Goal: Use online tool/utility: Utilize a website feature to perform a specific function

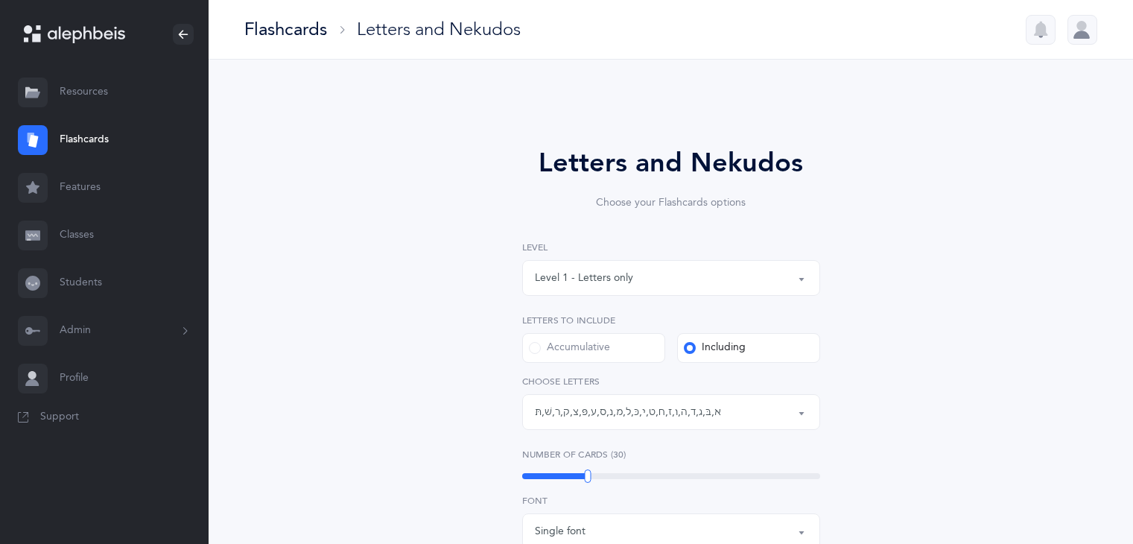
select select "1"
select select "single"
click at [797, 275] on button "Level 1 - Letters only" at bounding box center [671, 278] width 298 height 36
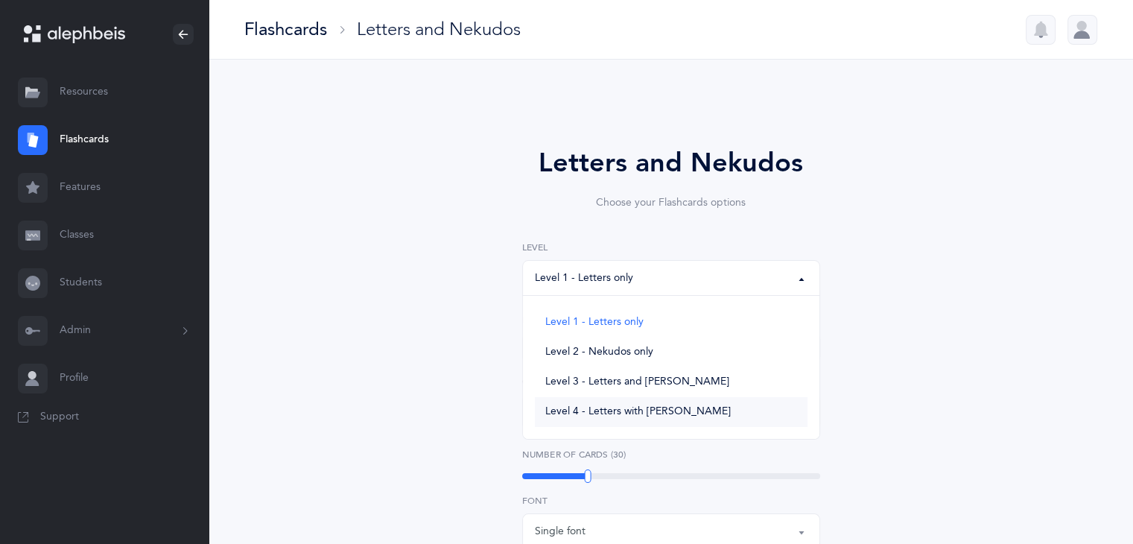
click at [680, 415] on span "Level 4 - Letters with [PERSON_NAME]" at bounding box center [637, 411] width 185 height 13
select select "4"
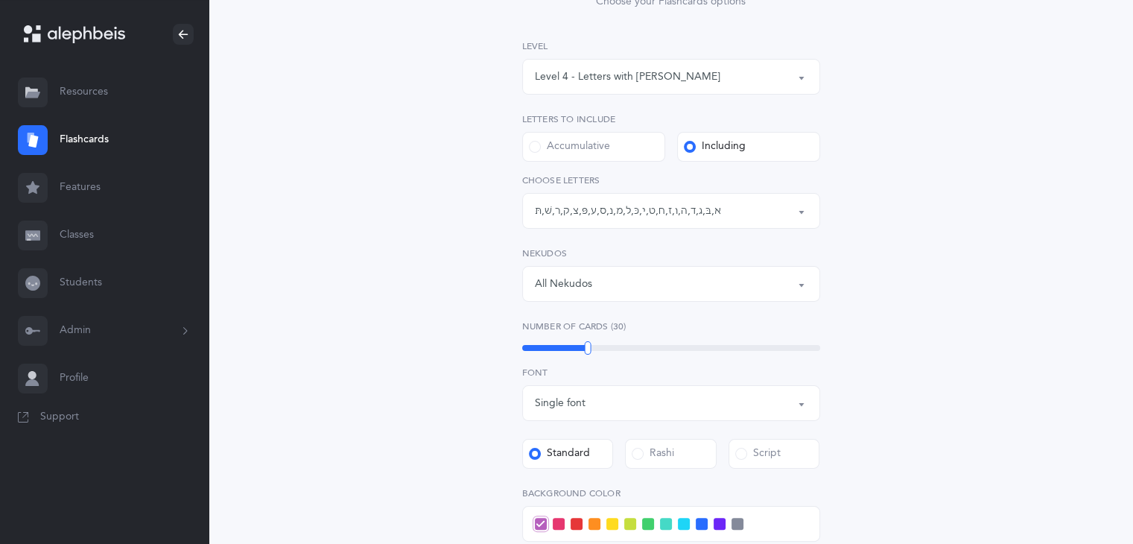
scroll to position [220, 0]
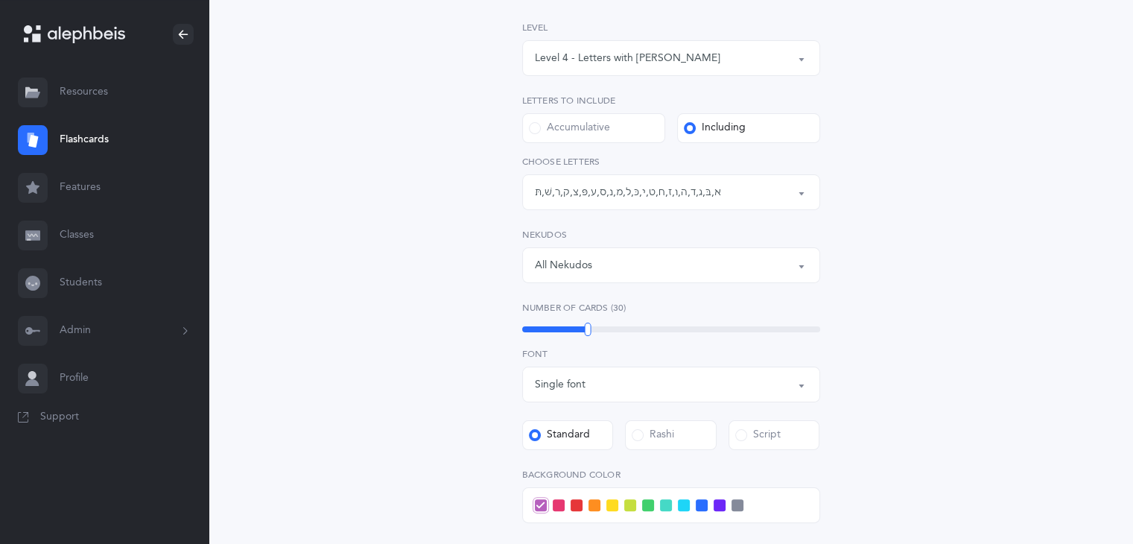
click at [630, 131] on label "Accumulative" at bounding box center [593, 128] width 143 height 30
click at [0, 0] on input "Accumulative" at bounding box center [0, 0] width 0 height 0
select select "27"
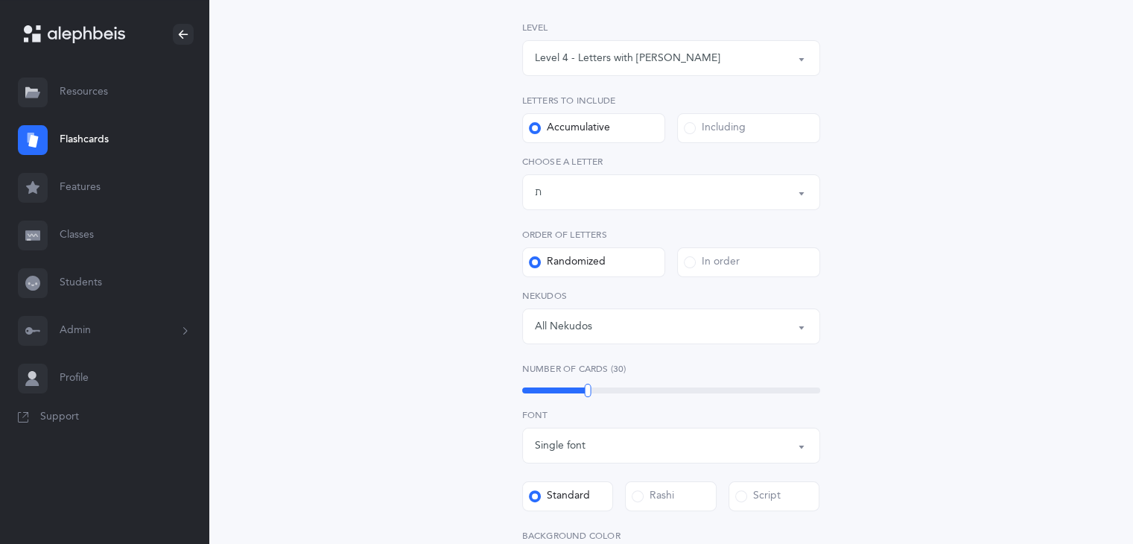
click at [644, 332] on div "All Nekudos" at bounding box center [671, 325] width 273 height 25
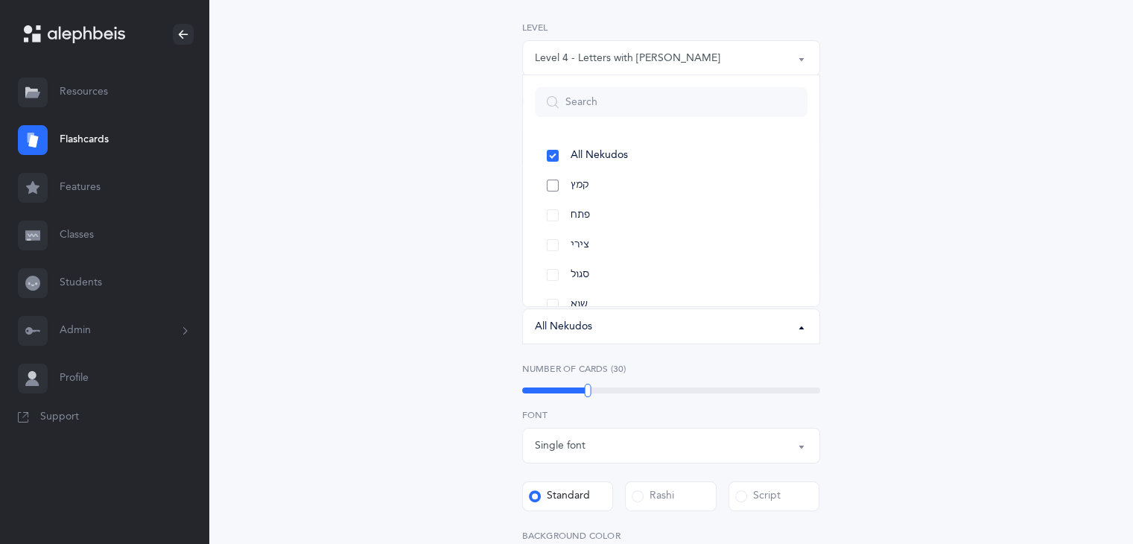
click at [630, 185] on link "קמץ" at bounding box center [671, 186] width 273 height 30
select select "28"
click at [628, 209] on link "פתח" at bounding box center [671, 215] width 273 height 30
click at [633, 243] on link "צירי" at bounding box center [671, 245] width 273 height 30
click at [634, 269] on link "סגול" at bounding box center [671, 275] width 273 height 30
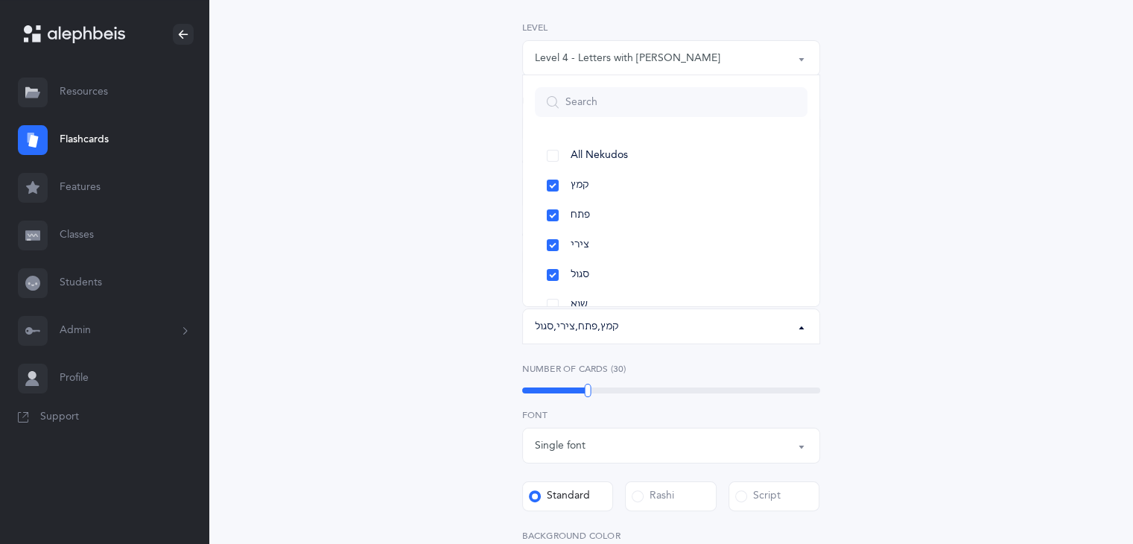
click at [962, 194] on div "Letters and Nekudos Choose your Flashcards options Level 1 - Letters only Level…" at bounding box center [670, 396] width 679 height 1028
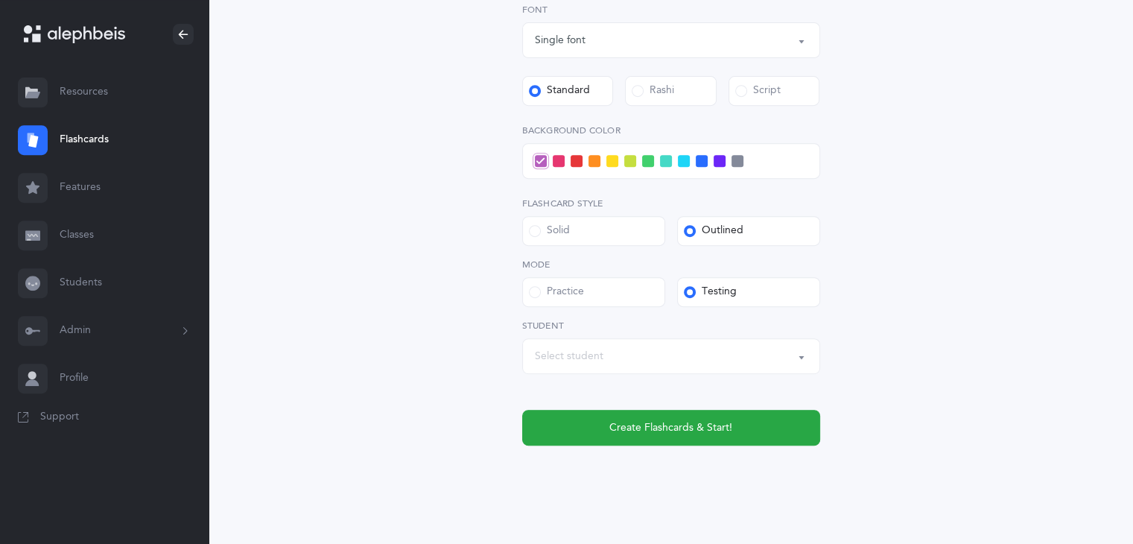
scroll to position [626, 0]
click at [577, 159] on span at bounding box center [576, 160] width 12 height 12
click at [0, 0] on input "checkbox" at bounding box center [0, 0] width 0 height 0
click at [706, 358] on div "Select student" at bounding box center [671, 355] width 273 height 25
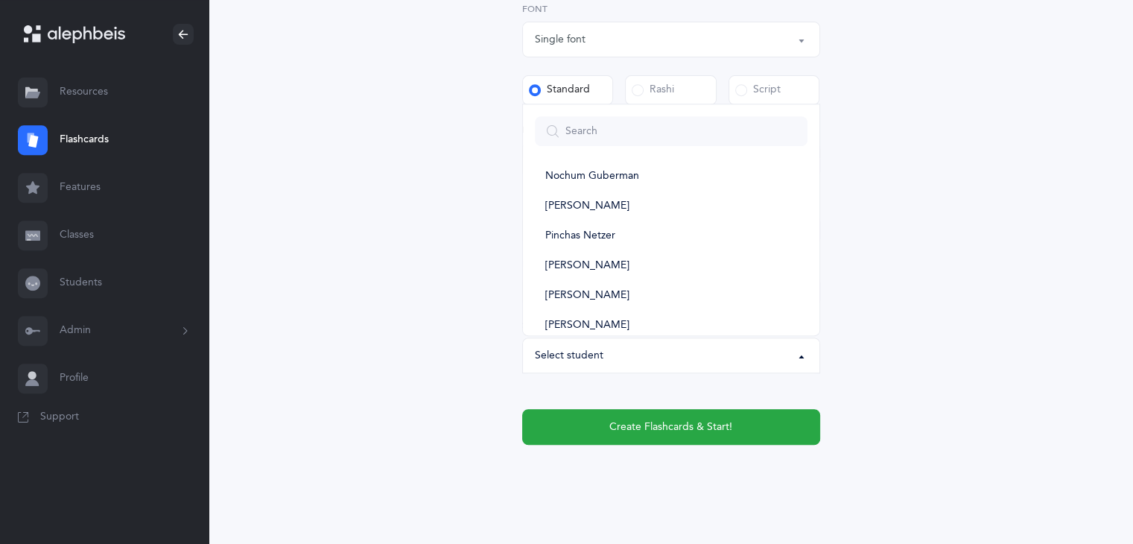
scroll to position [161, 0]
click at [712, 290] on link "[PERSON_NAME]" at bounding box center [671, 292] width 273 height 30
select select "11984"
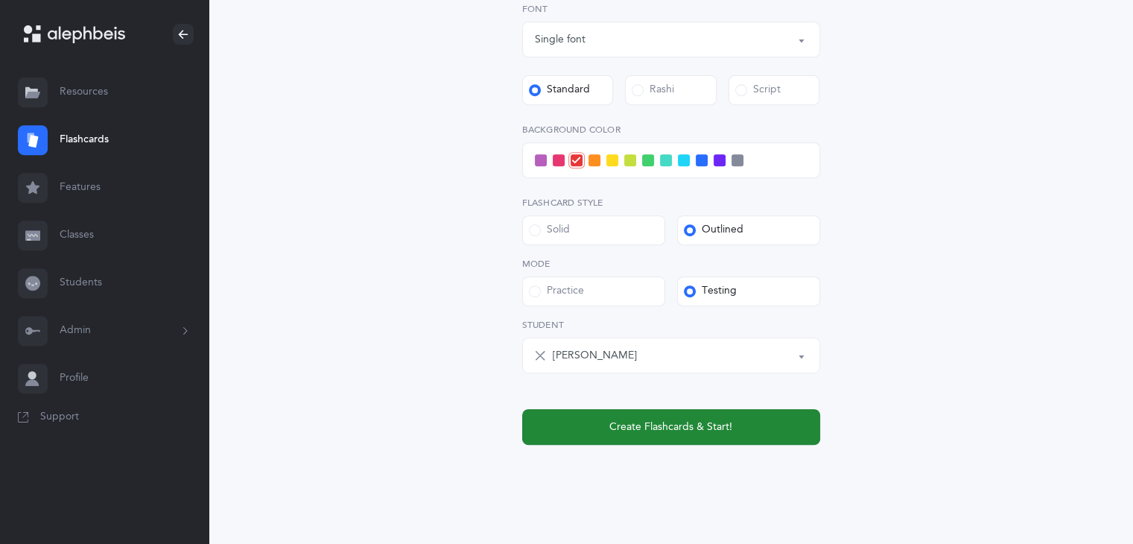
click at [711, 436] on button "Create Flashcards & Start!" at bounding box center [671, 427] width 298 height 36
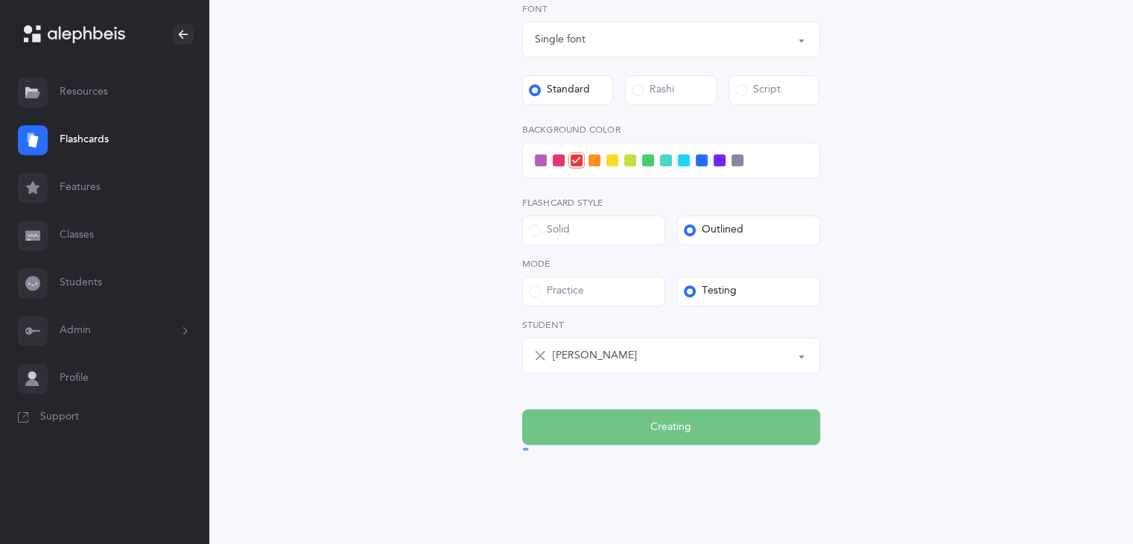
scroll to position [0, 0]
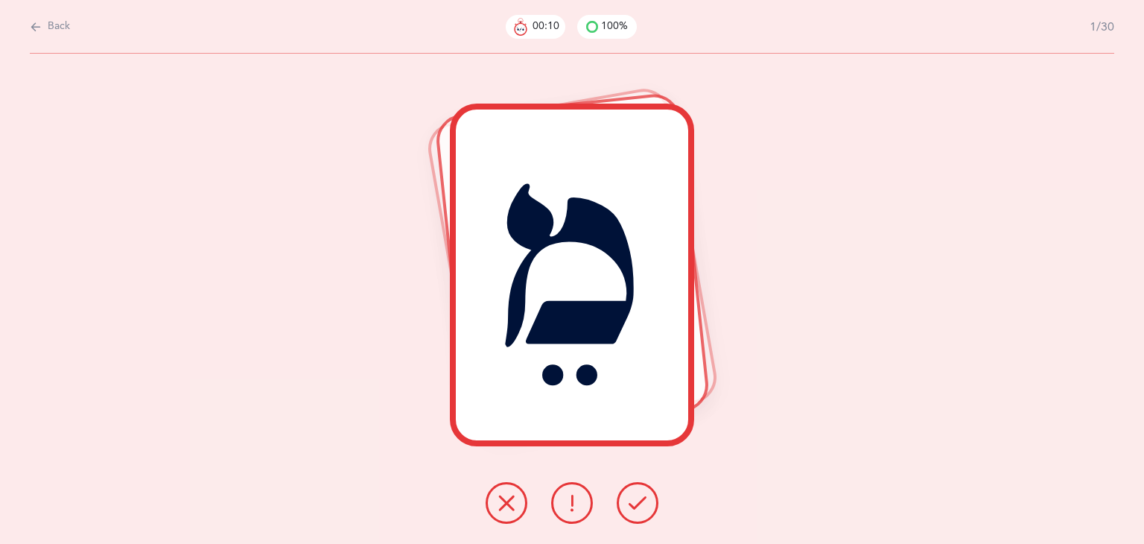
click at [643, 498] on icon at bounding box center [637, 503] width 18 height 18
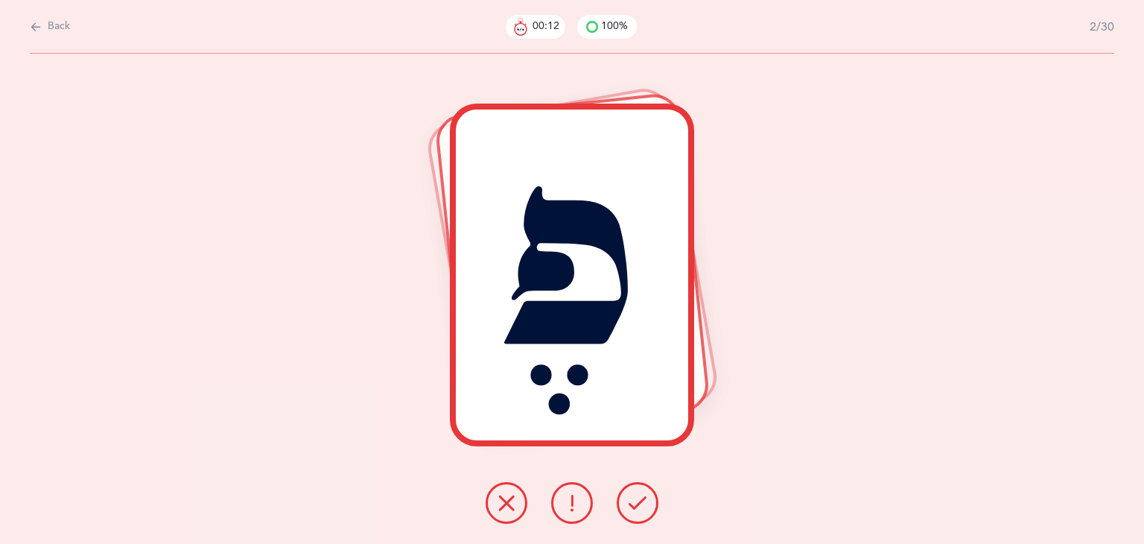
click at [643, 498] on icon at bounding box center [637, 503] width 18 height 18
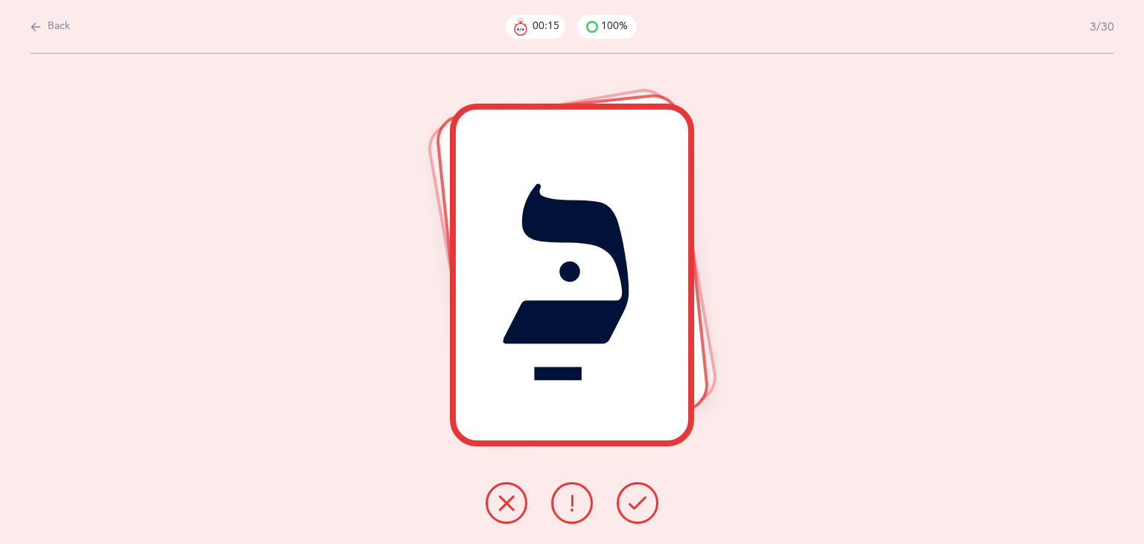
click at [643, 498] on icon at bounding box center [637, 503] width 18 height 18
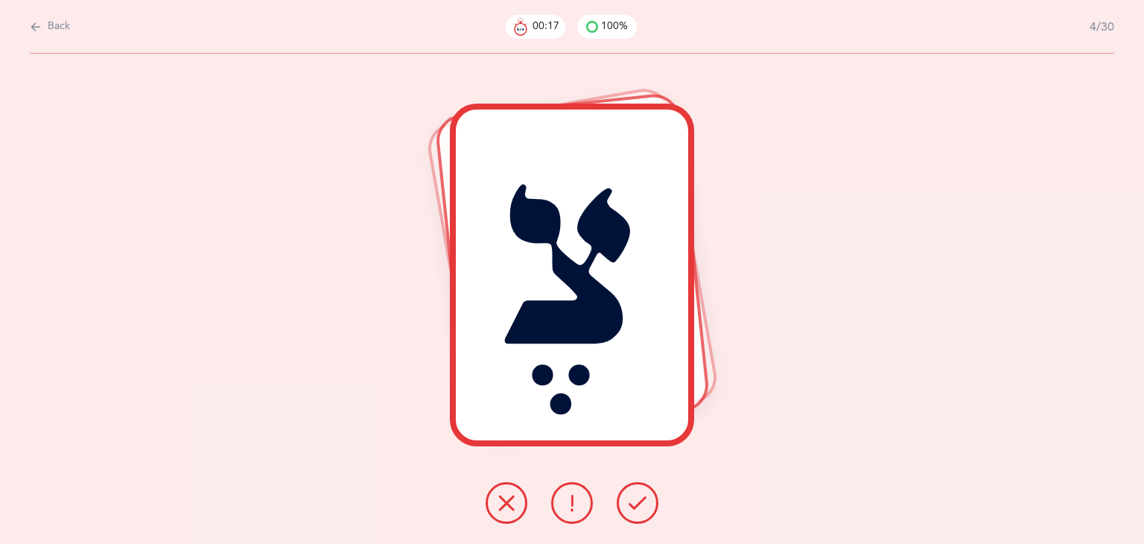
click at [643, 498] on icon at bounding box center [637, 503] width 18 height 18
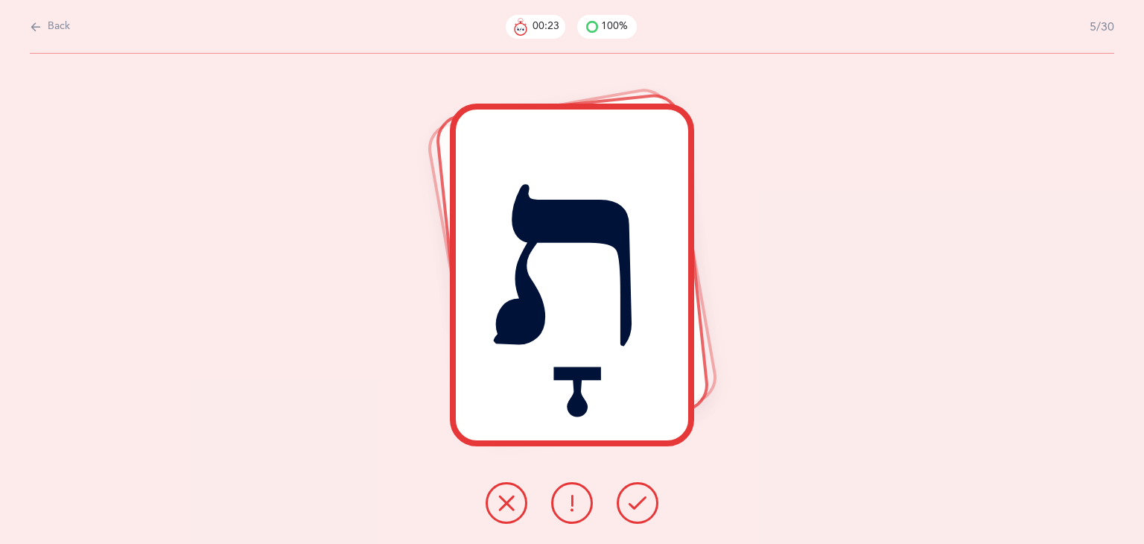
click at [521, 497] on button at bounding box center [507, 503] width 42 height 42
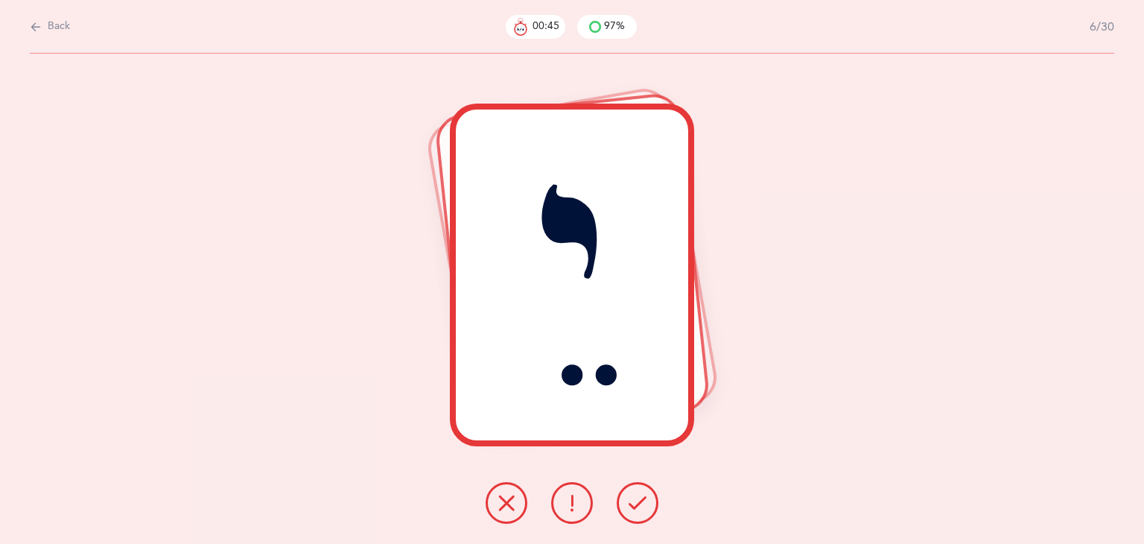
click at [506, 511] on button at bounding box center [507, 503] width 42 height 42
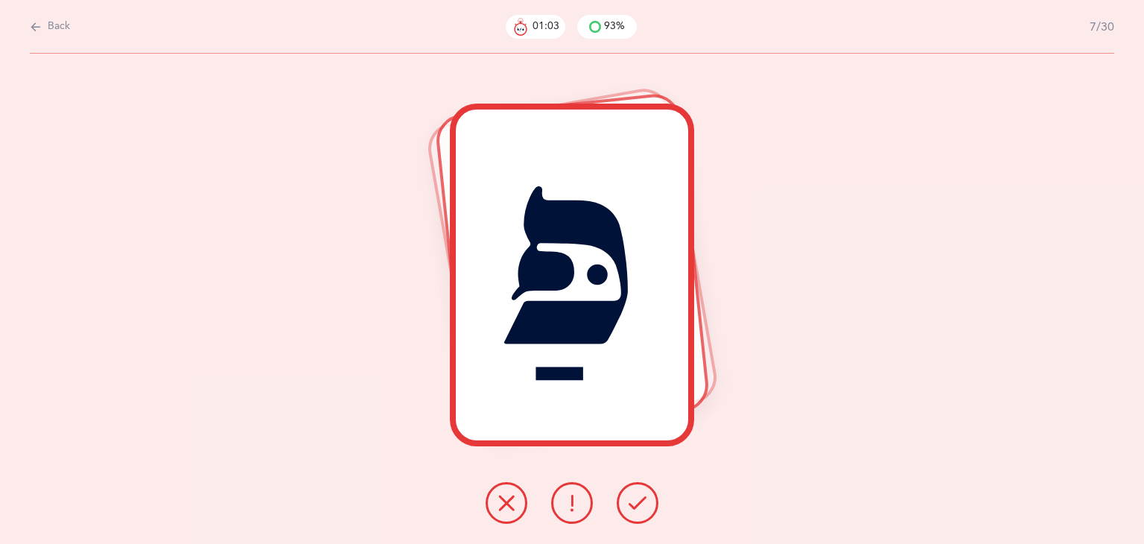
click at [46, 25] on button "Back" at bounding box center [50, 27] width 40 height 16
select select "4"
select select "27"
select select "28"
select select "single"
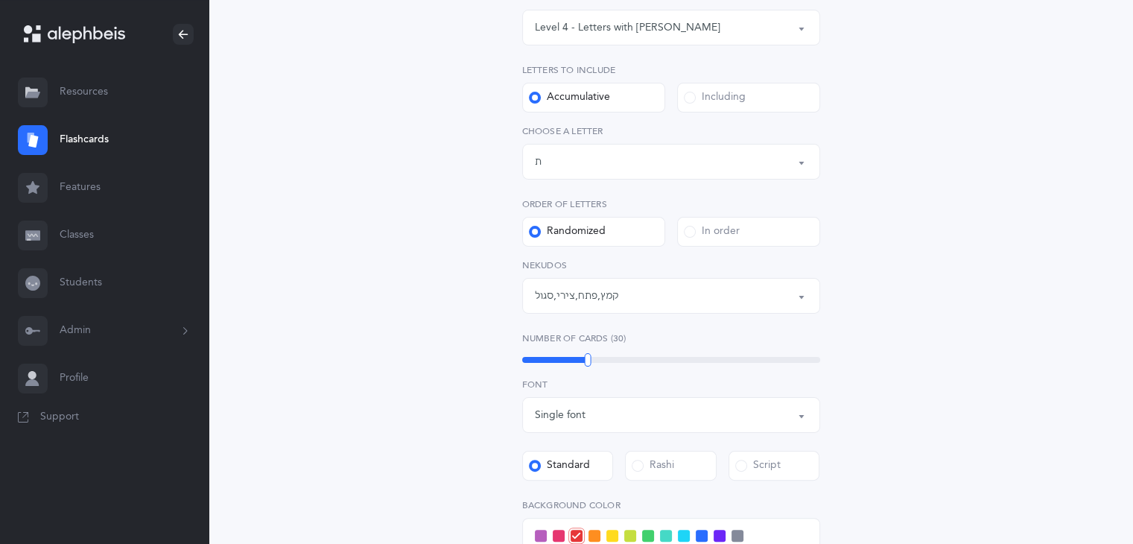
scroll to position [586, 0]
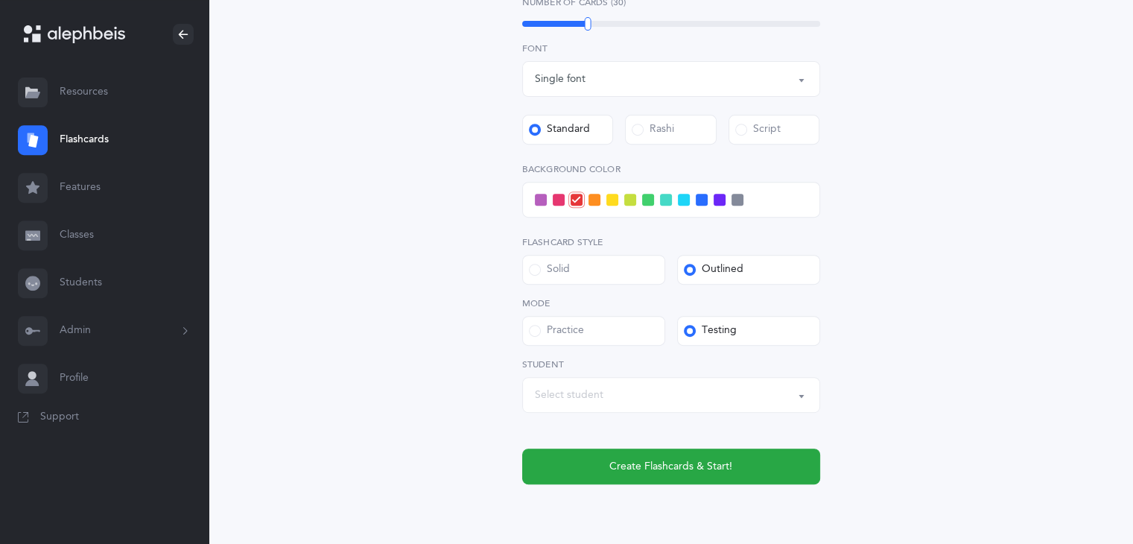
click at [553, 328] on div "Practice" at bounding box center [556, 330] width 55 height 15
click at [0, 0] on input "Practice" at bounding box center [0, 0] width 0 height 0
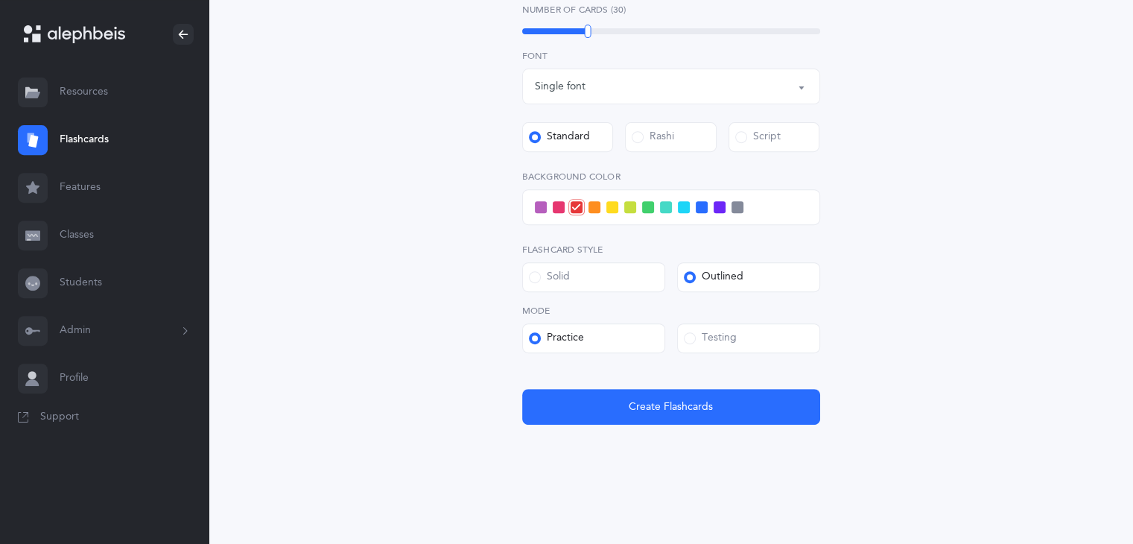
scroll to position [579, 0]
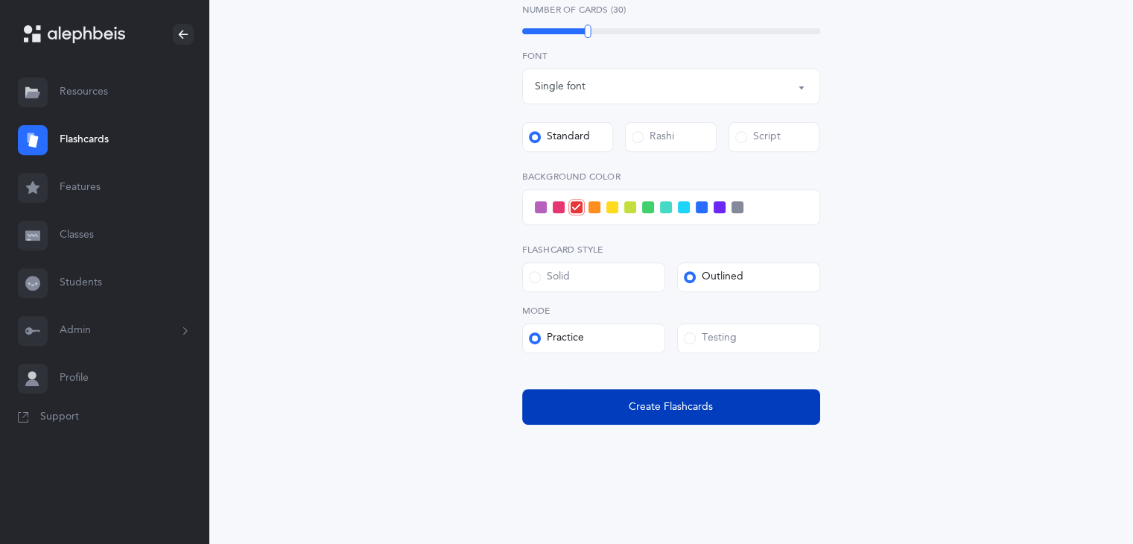
click at [771, 415] on button "Create Flashcards" at bounding box center [671, 407] width 298 height 36
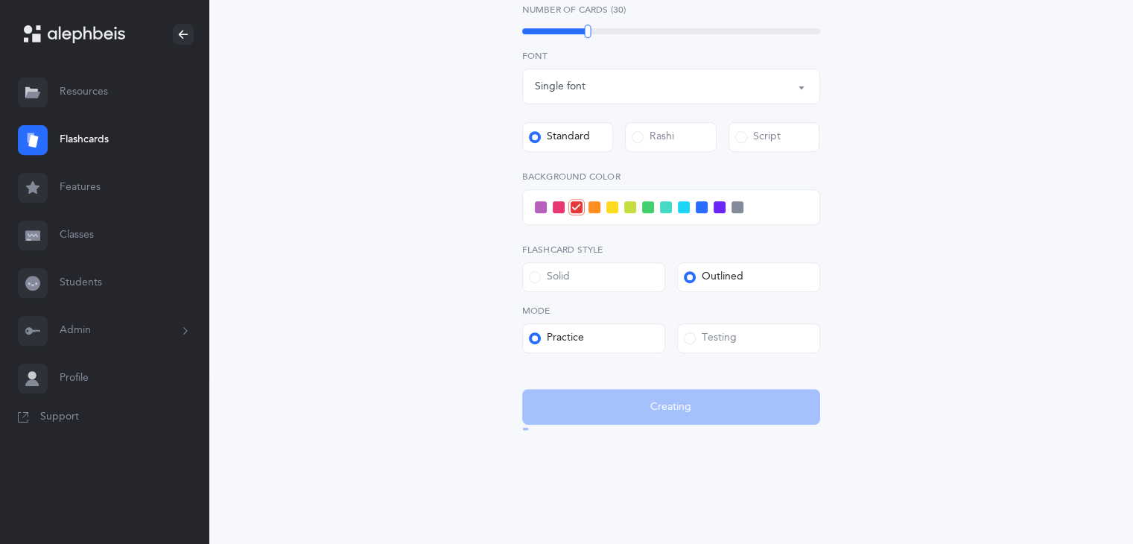
scroll to position [0, 0]
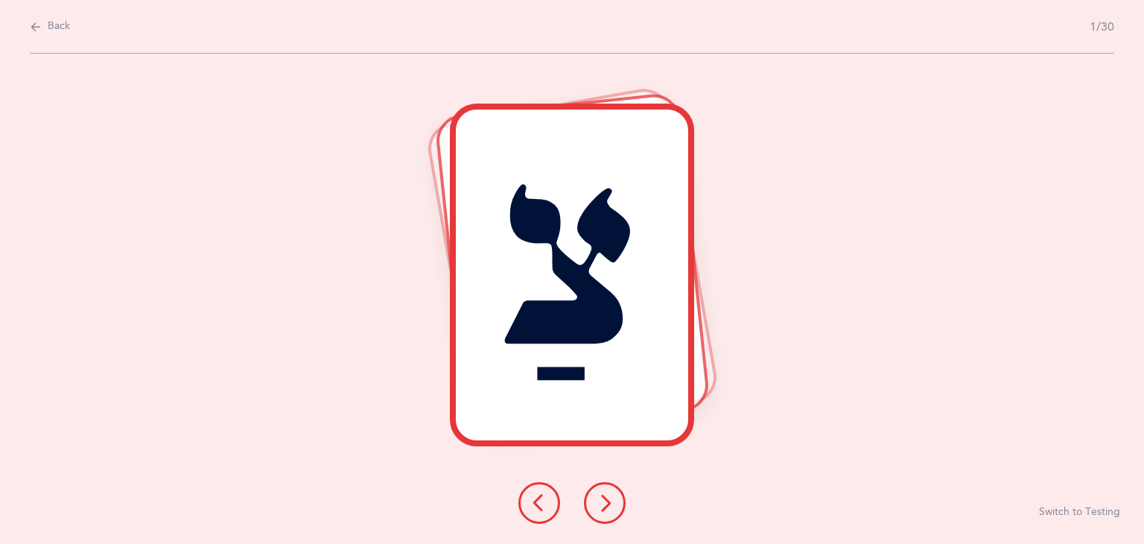
click at [598, 510] on icon at bounding box center [605, 503] width 18 height 18
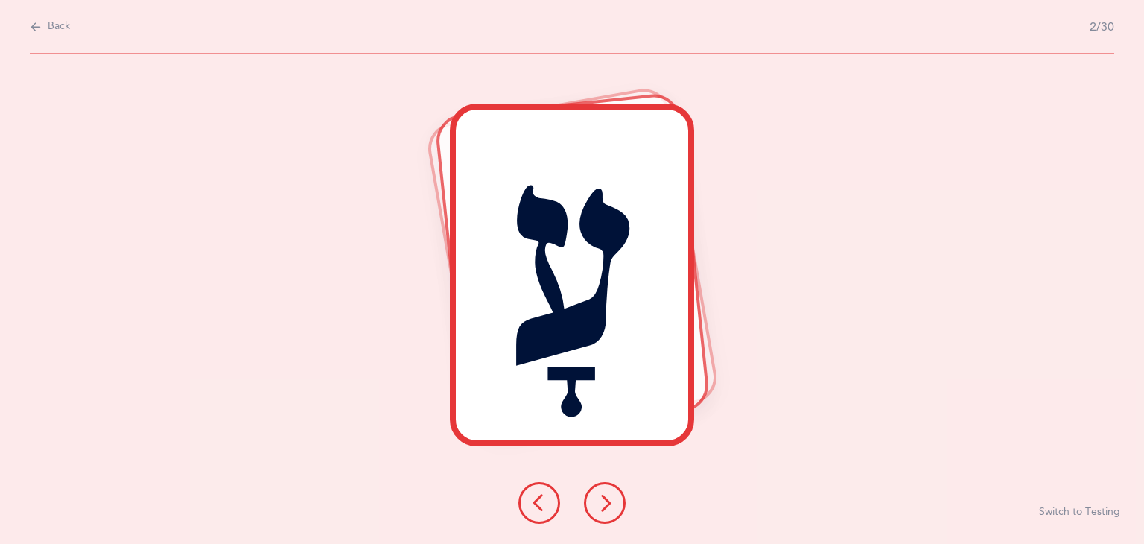
click at [598, 510] on icon at bounding box center [605, 503] width 18 height 18
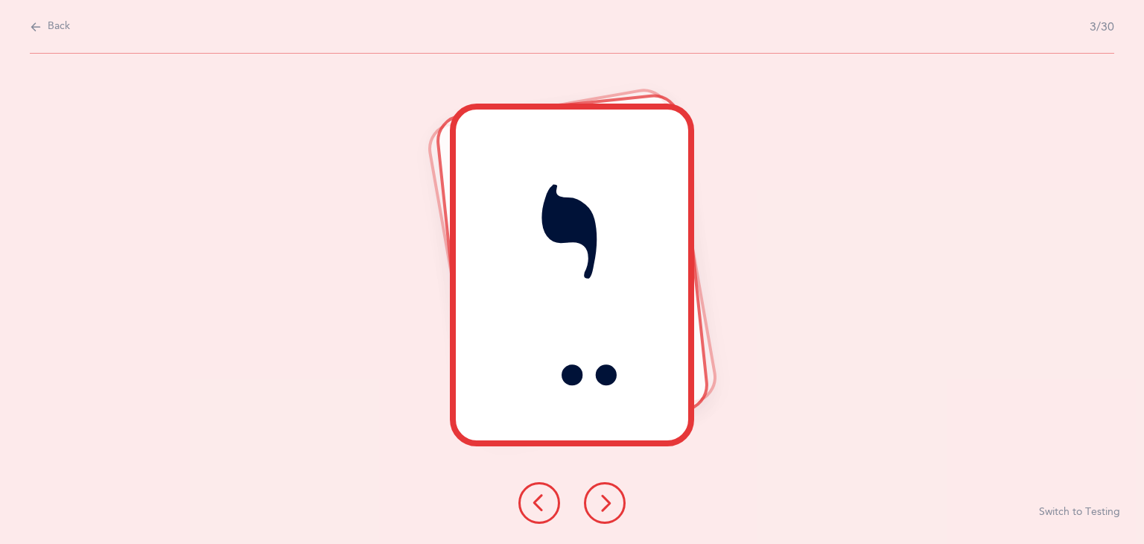
click at [598, 510] on icon at bounding box center [605, 503] width 18 height 18
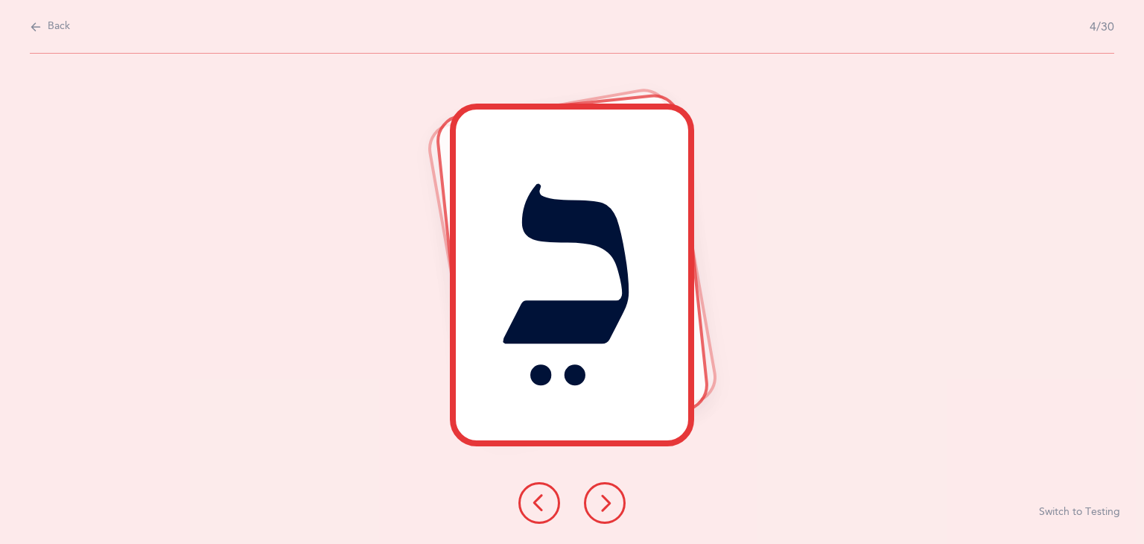
click at [598, 510] on icon at bounding box center [605, 503] width 18 height 18
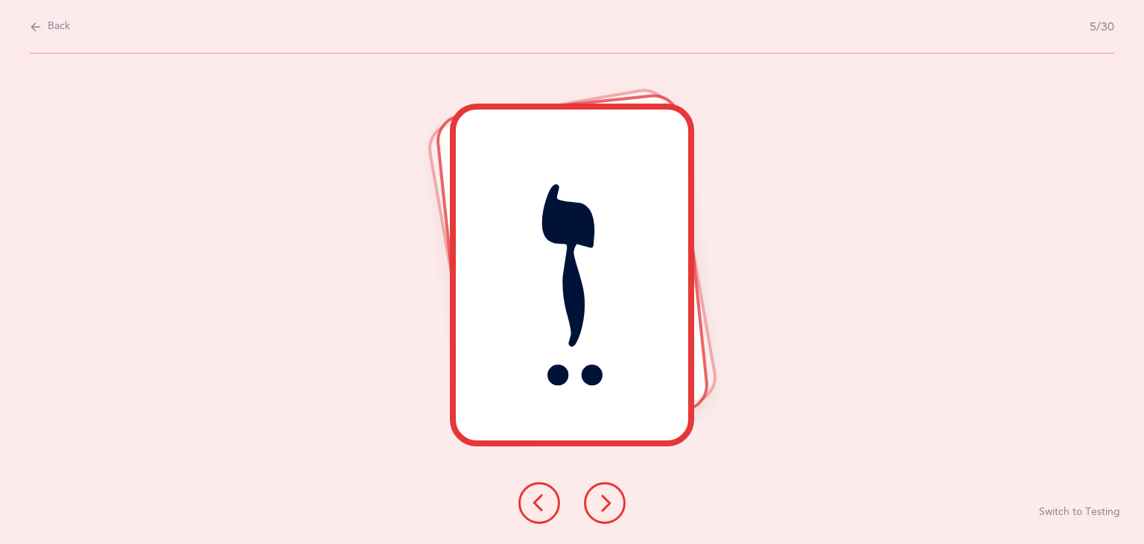
click at [598, 510] on icon at bounding box center [605, 503] width 18 height 18
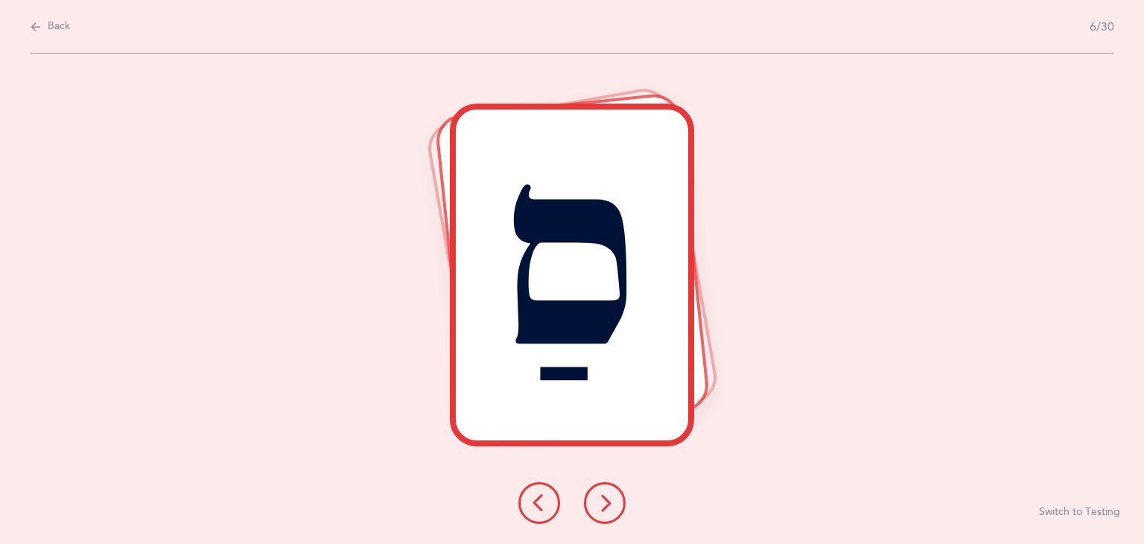
click at [598, 510] on icon at bounding box center [605, 503] width 18 height 18
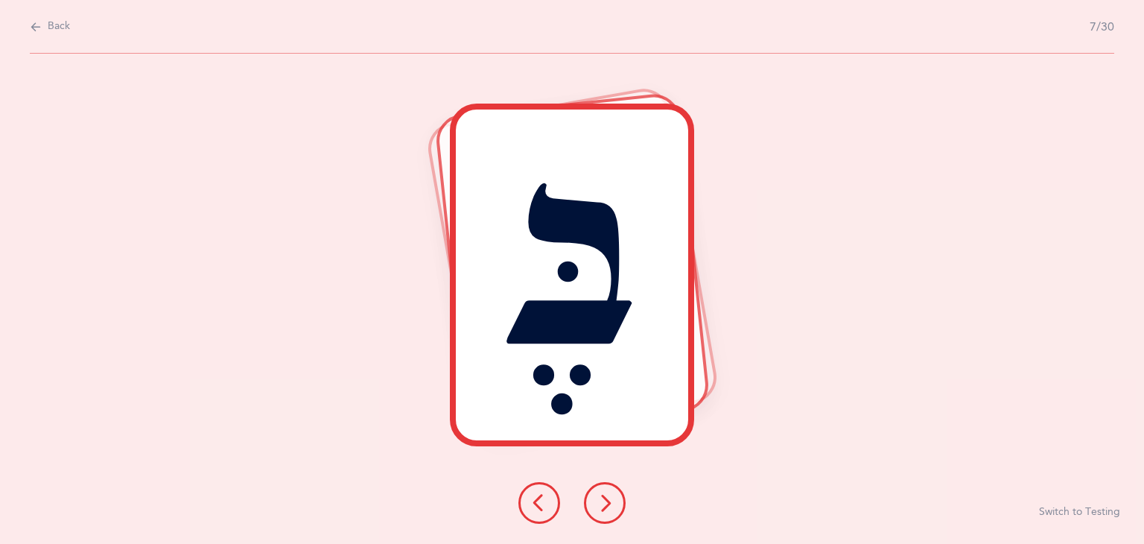
click at [598, 510] on icon at bounding box center [605, 503] width 18 height 18
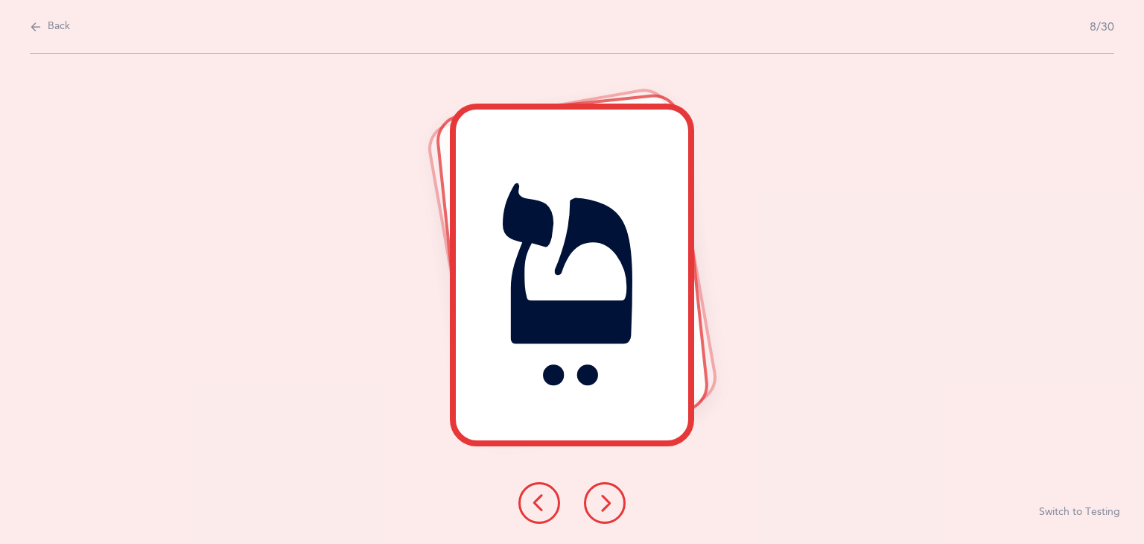
click at [598, 510] on icon at bounding box center [605, 503] width 18 height 18
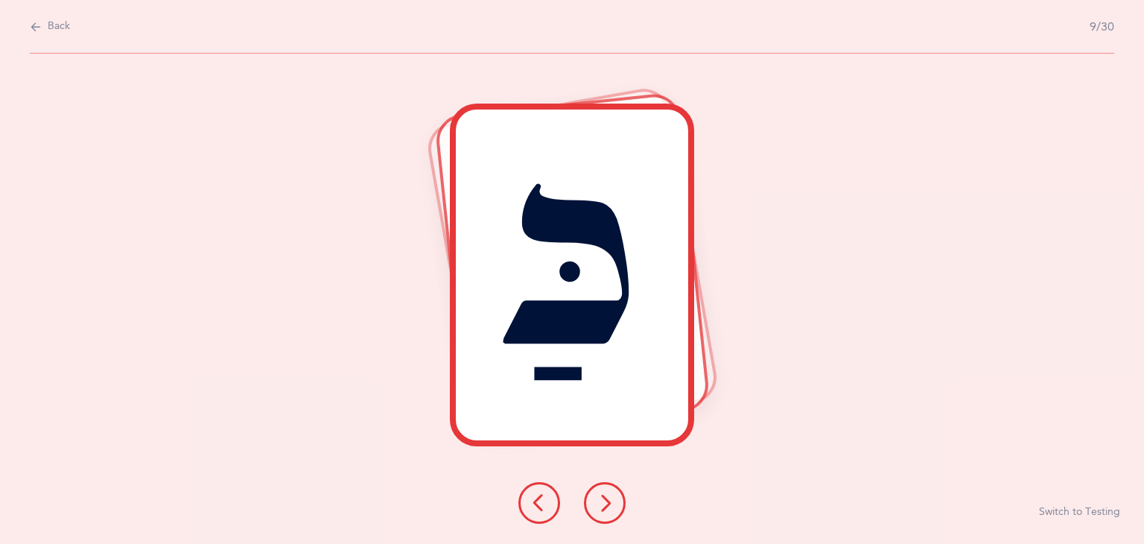
click at [598, 510] on icon at bounding box center [605, 503] width 18 height 18
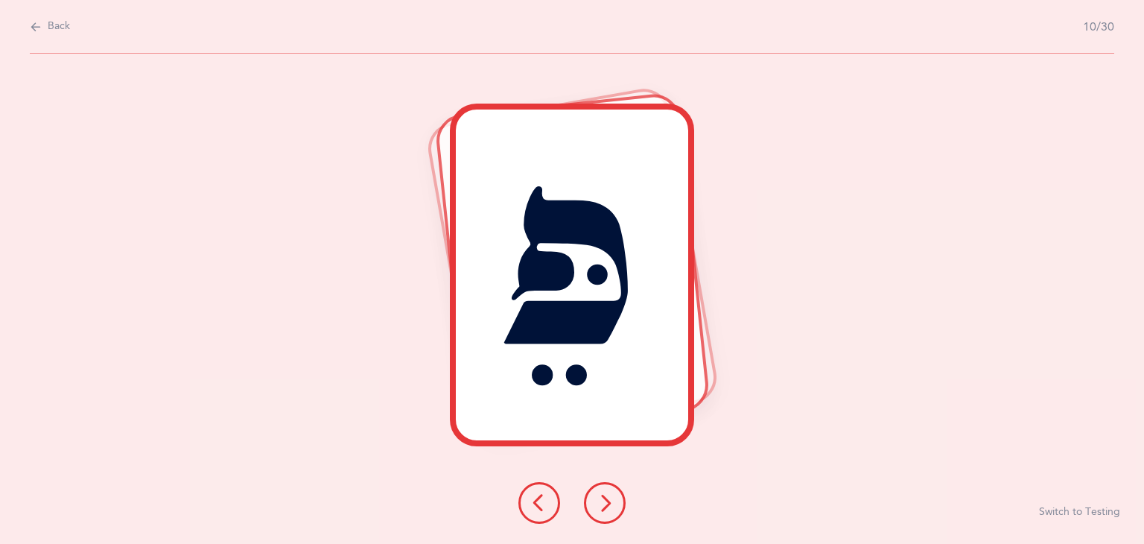
click at [548, 500] on button at bounding box center [539, 503] width 42 height 42
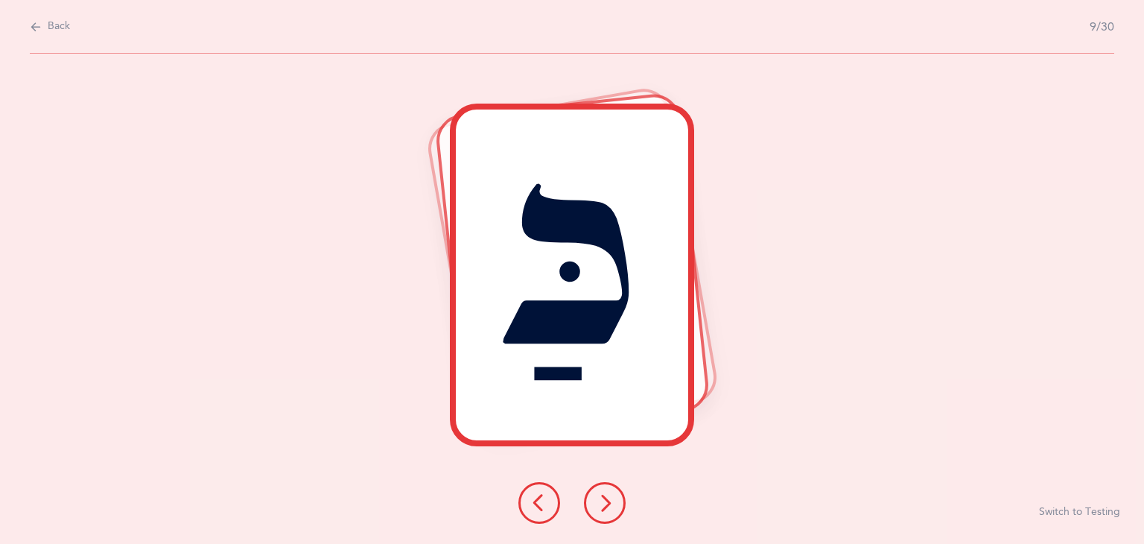
click at [599, 500] on icon at bounding box center [605, 503] width 18 height 18
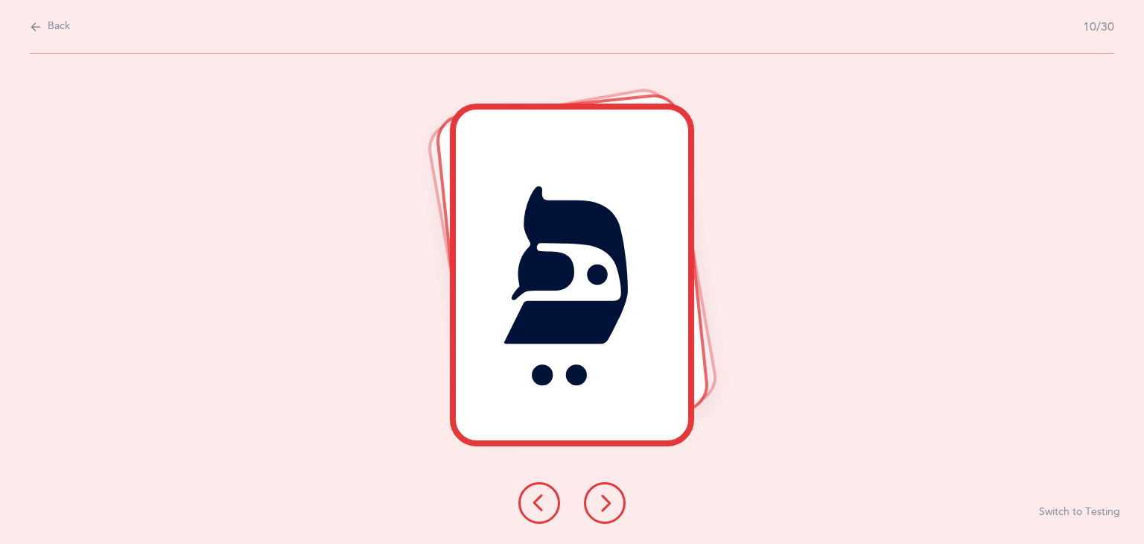
click at [599, 500] on icon at bounding box center [605, 503] width 18 height 18
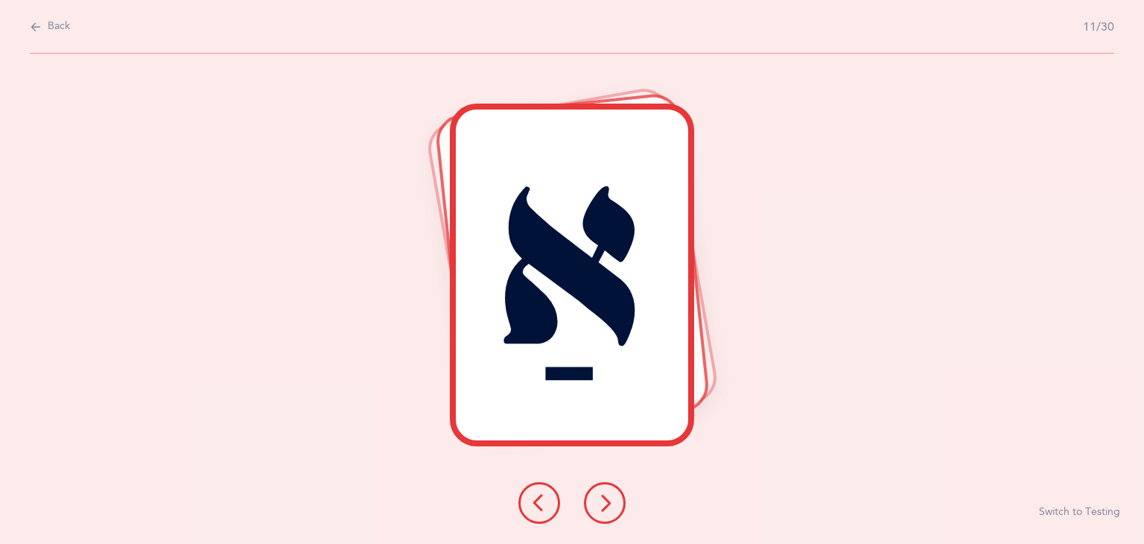
click at [599, 500] on icon at bounding box center [605, 503] width 18 height 18
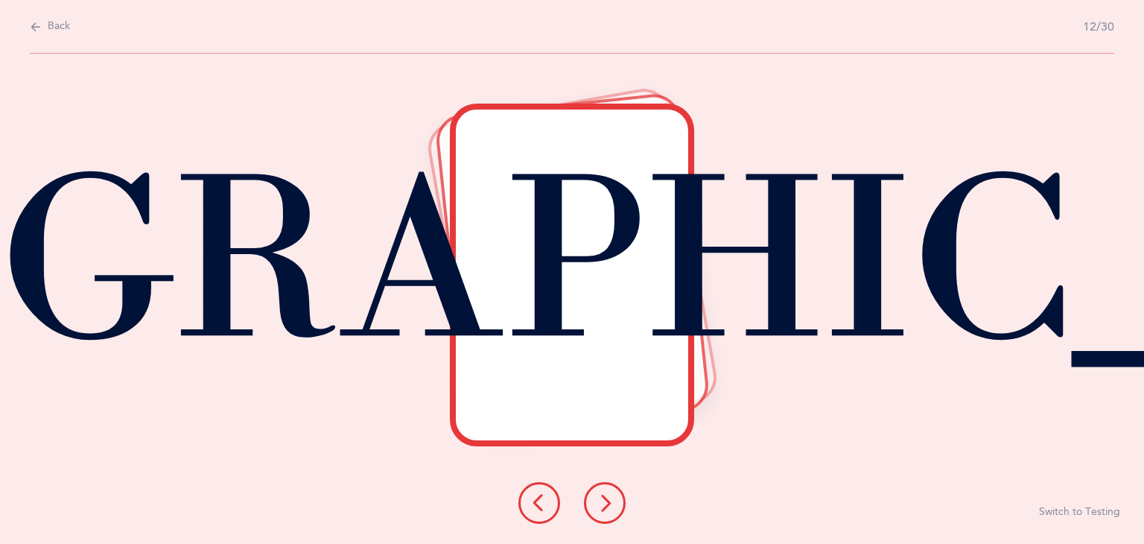
click at [599, 500] on icon at bounding box center [605, 503] width 18 height 18
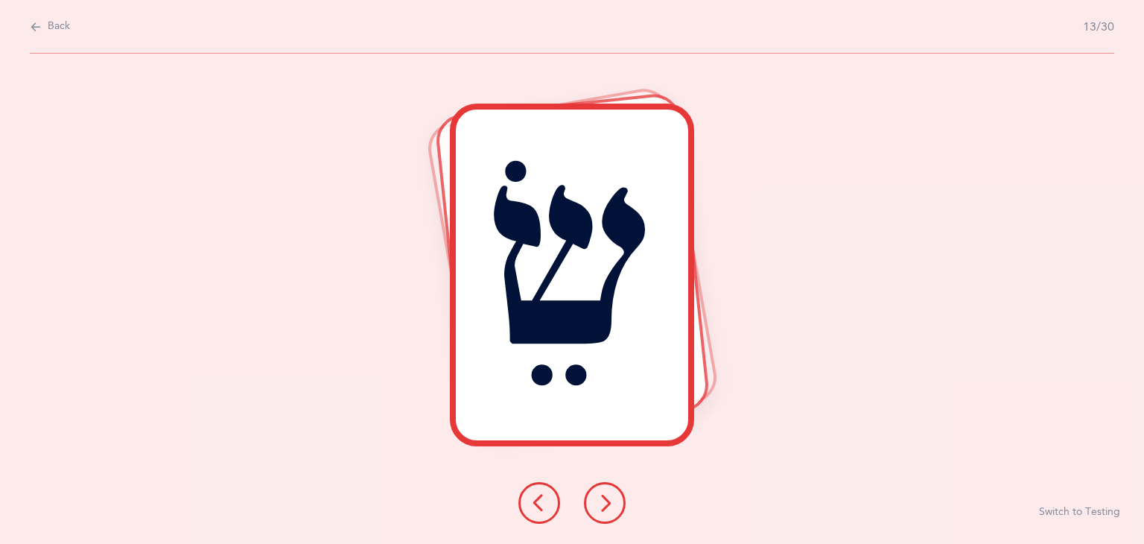
click at [599, 500] on icon at bounding box center [605, 503] width 18 height 18
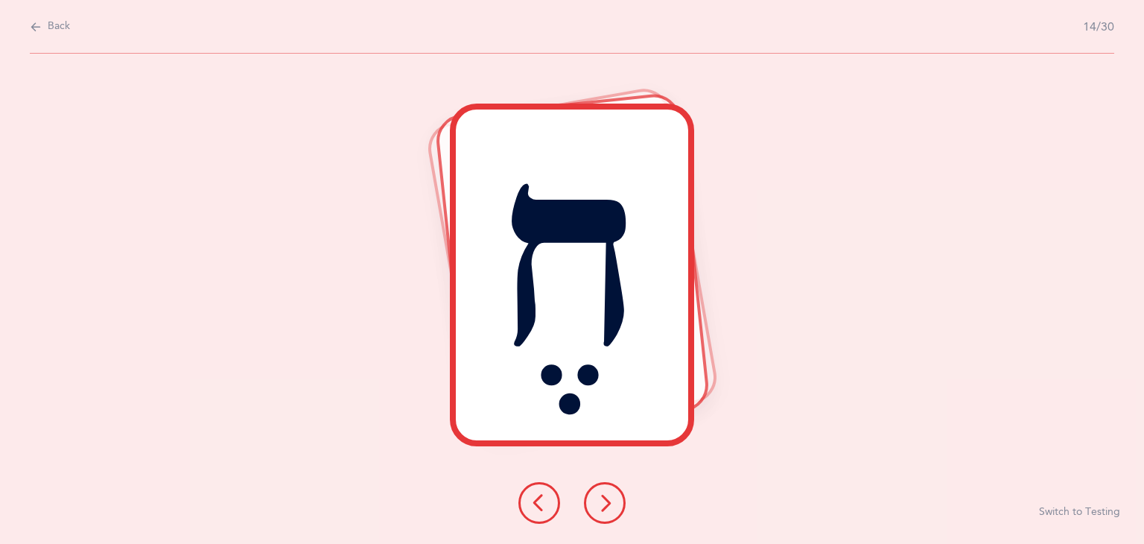
click at [599, 500] on icon at bounding box center [605, 503] width 18 height 18
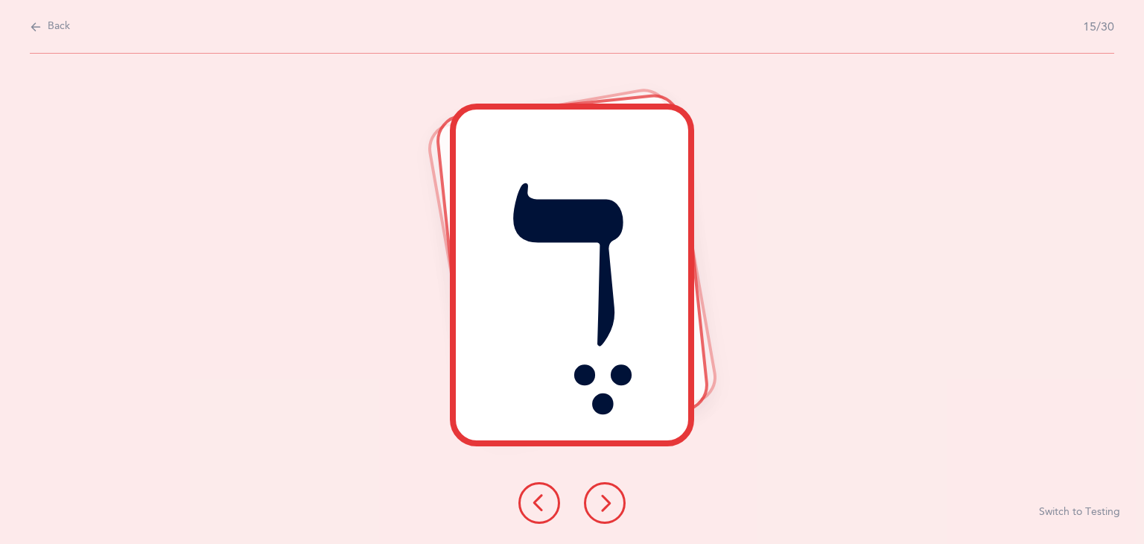
click at [599, 500] on icon at bounding box center [605, 503] width 18 height 18
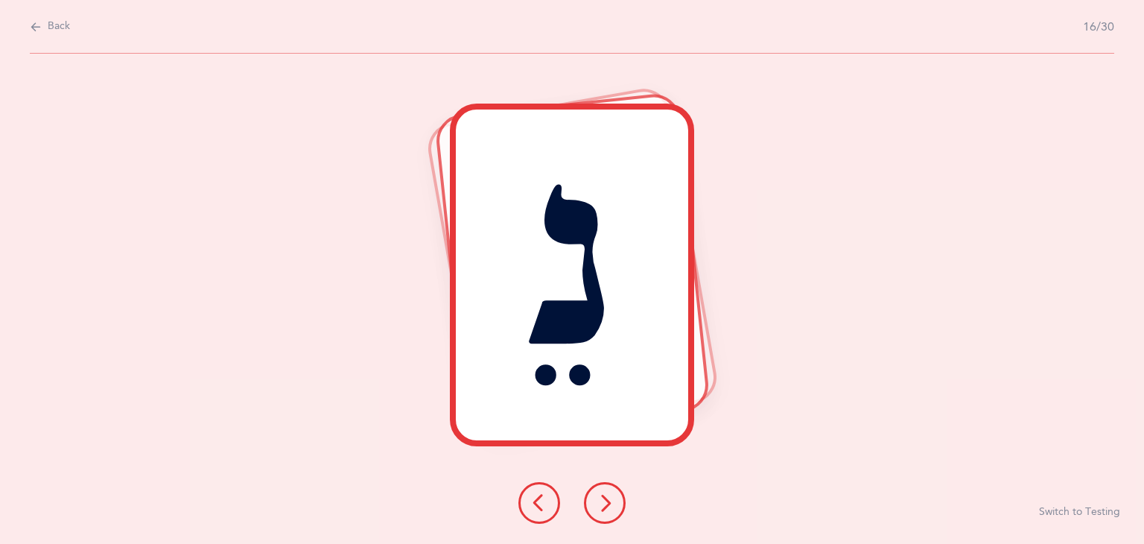
click at [599, 500] on icon at bounding box center [605, 503] width 18 height 18
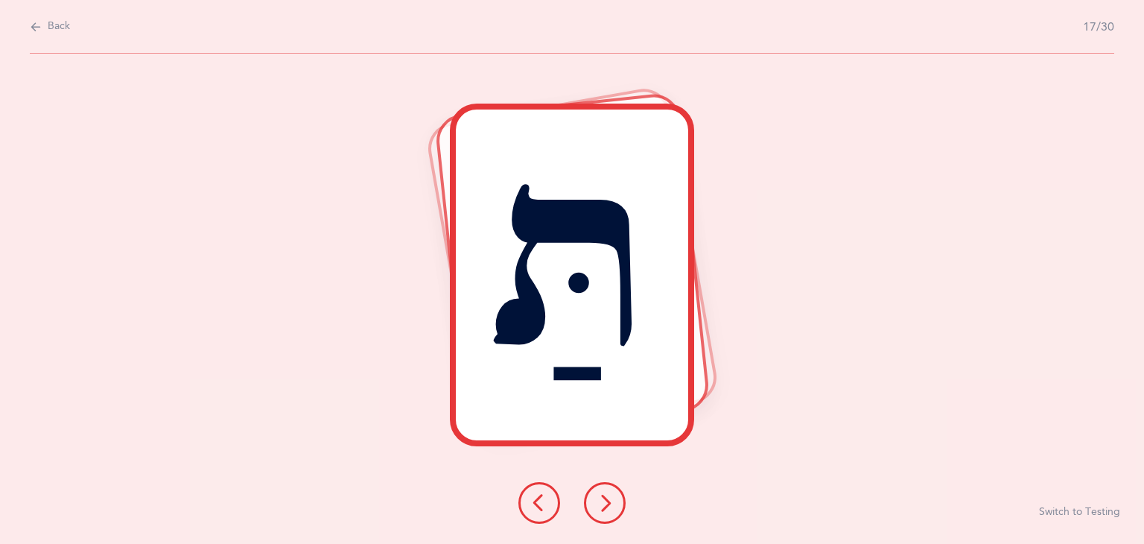
click at [605, 506] on icon at bounding box center [605, 503] width 18 height 18
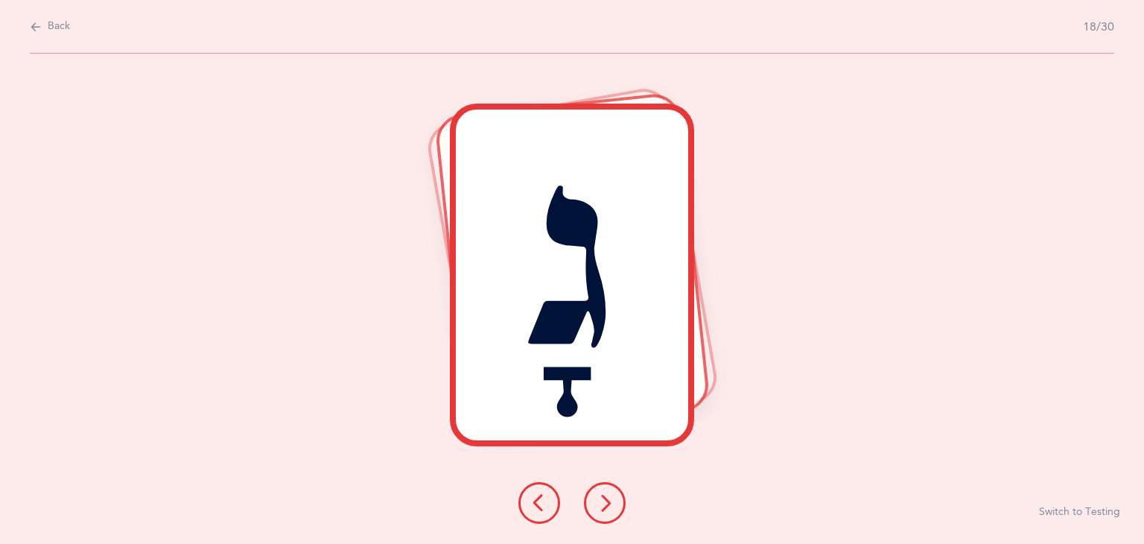
click at [605, 506] on icon at bounding box center [605, 503] width 18 height 18
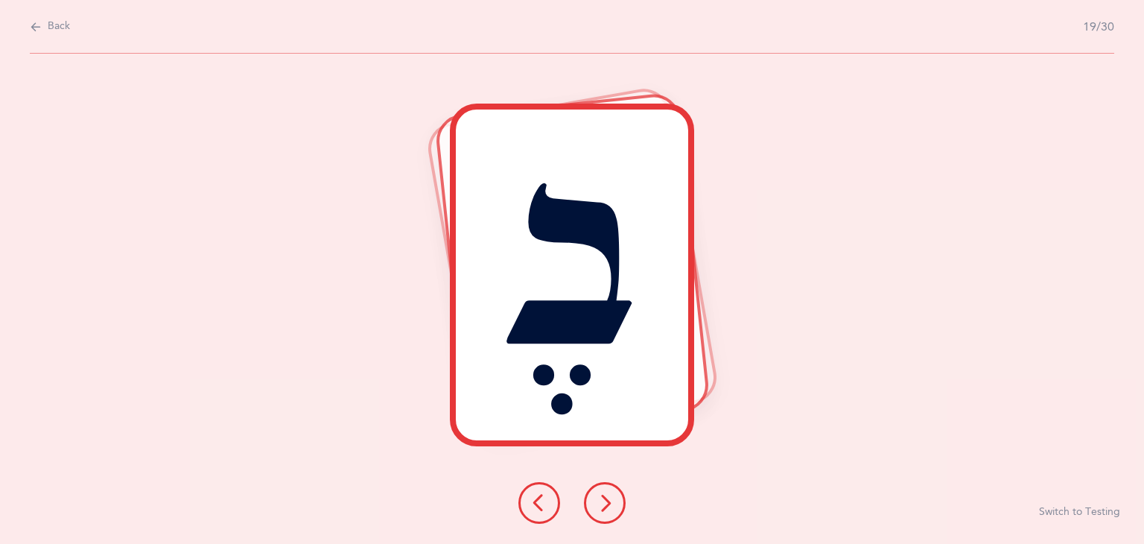
click at [605, 506] on icon at bounding box center [605, 503] width 18 height 18
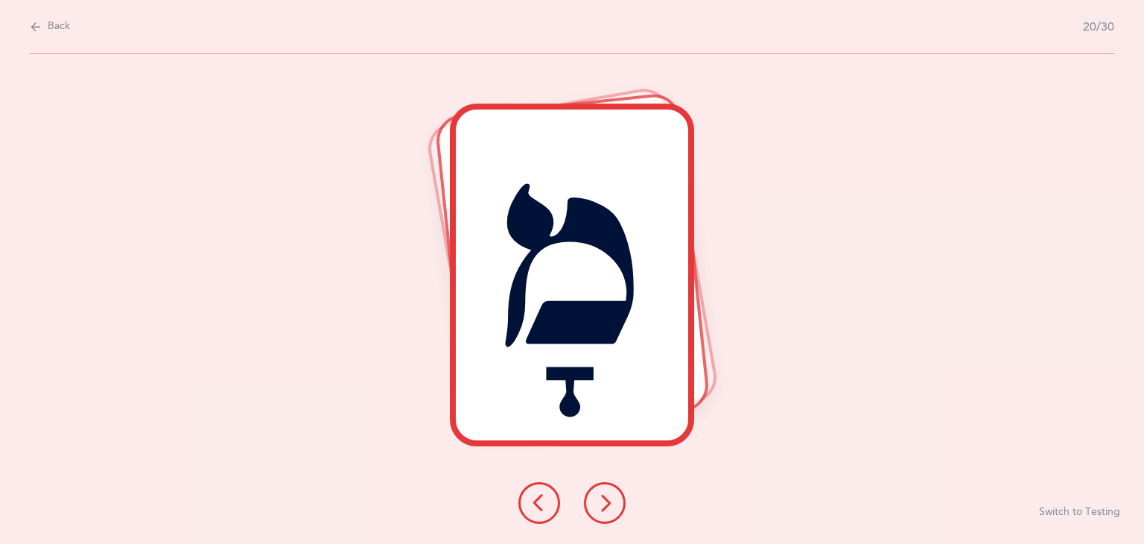
click at [605, 506] on icon at bounding box center [605, 503] width 18 height 18
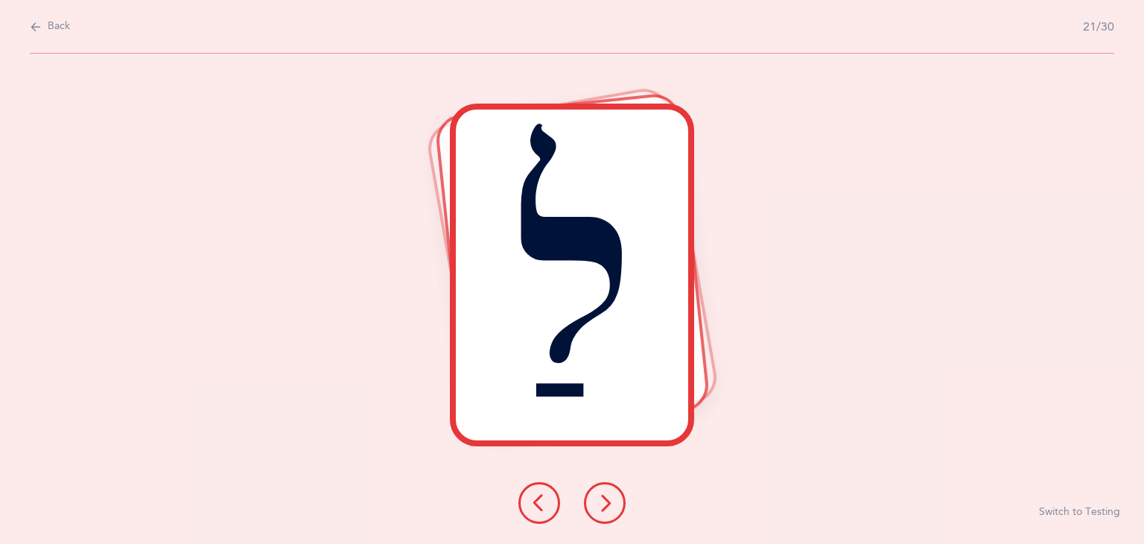
click at [605, 506] on icon at bounding box center [605, 503] width 18 height 18
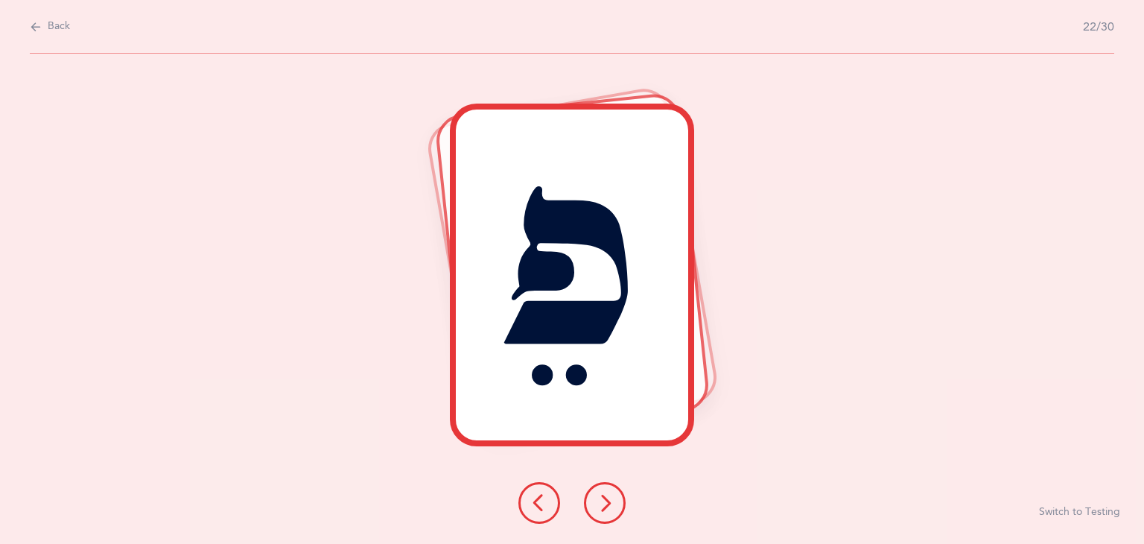
click at [605, 506] on icon at bounding box center [605, 503] width 18 height 18
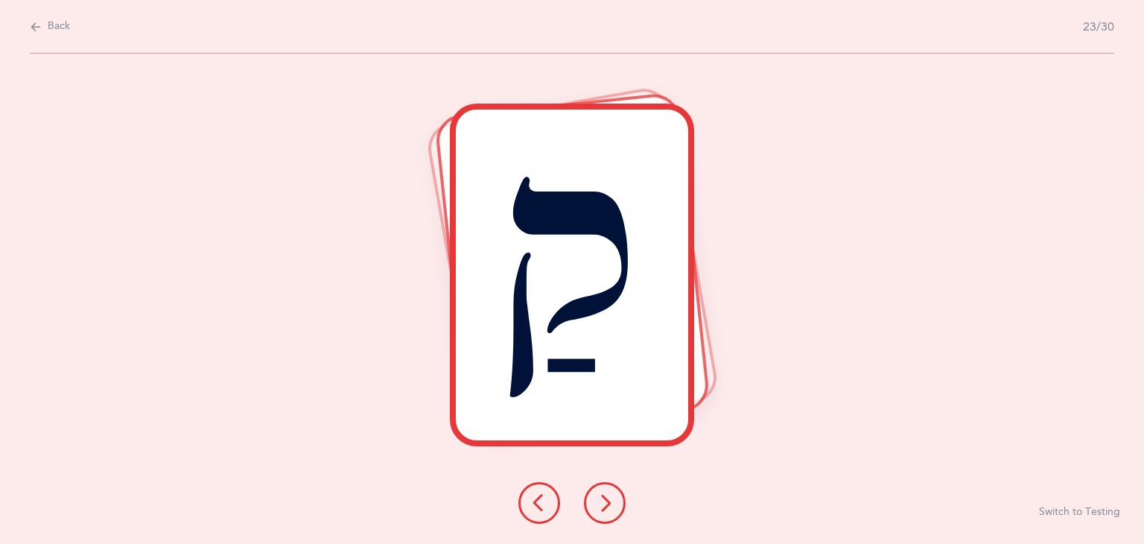
click at [605, 506] on icon at bounding box center [605, 503] width 18 height 18
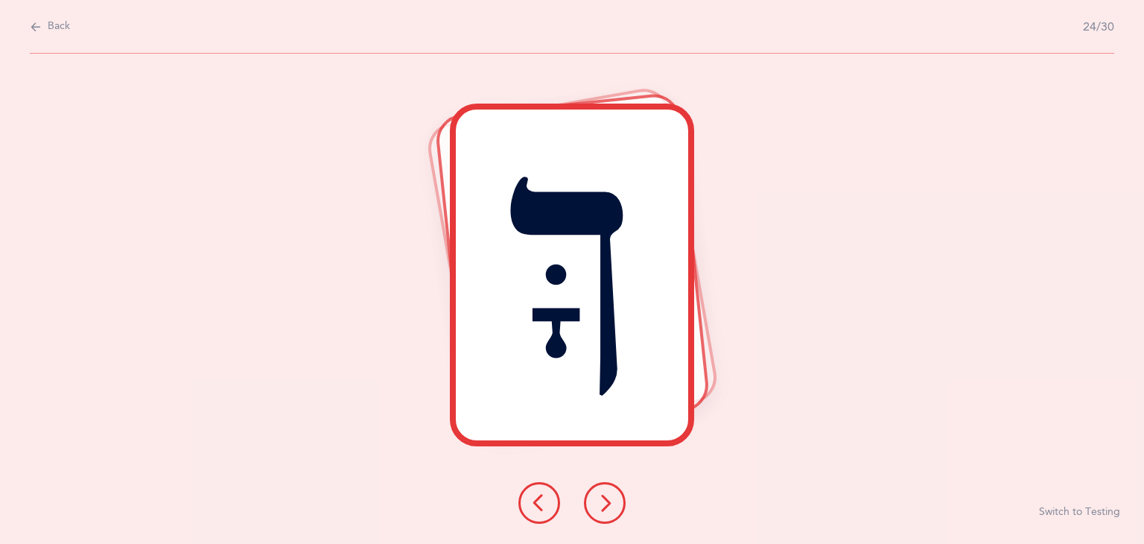
click at [605, 506] on icon at bounding box center [605, 503] width 18 height 18
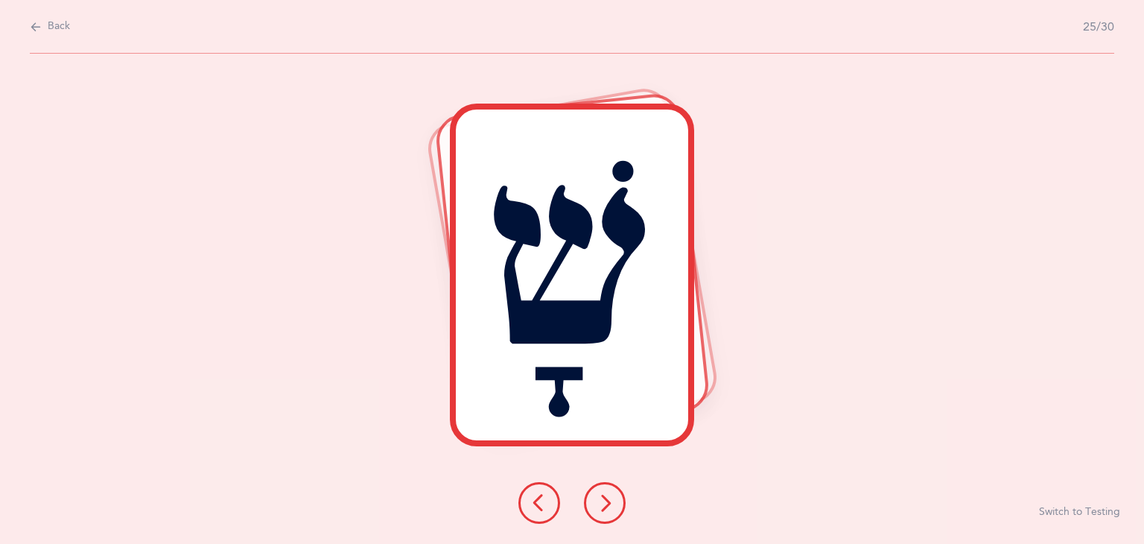
click at [605, 506] on icon at bounding box center [605, 503] width 18 height 18
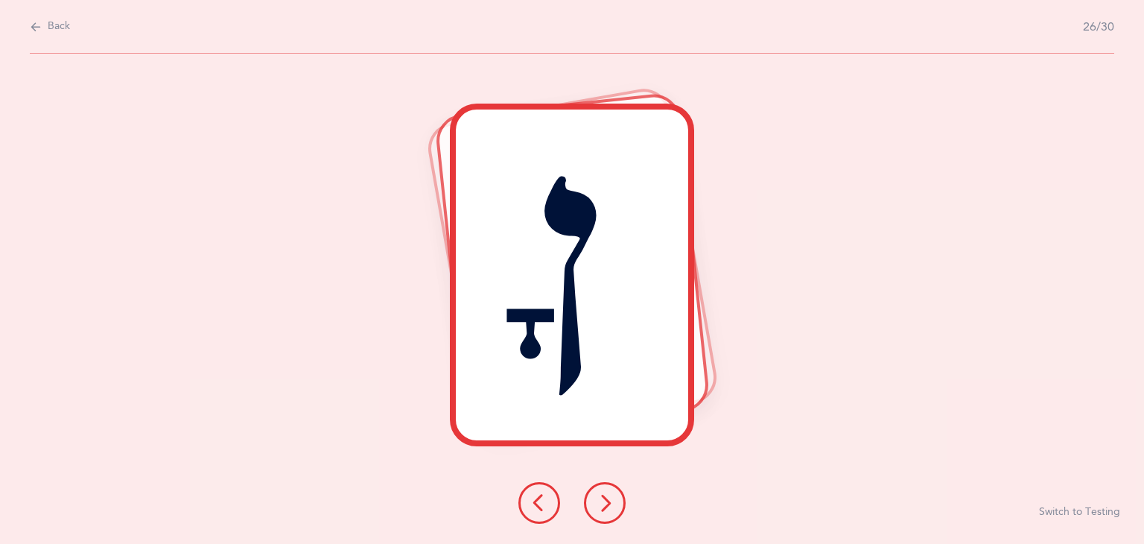
click at [605, 506] on icon at bounding box center [605, 503] width 18 height 18
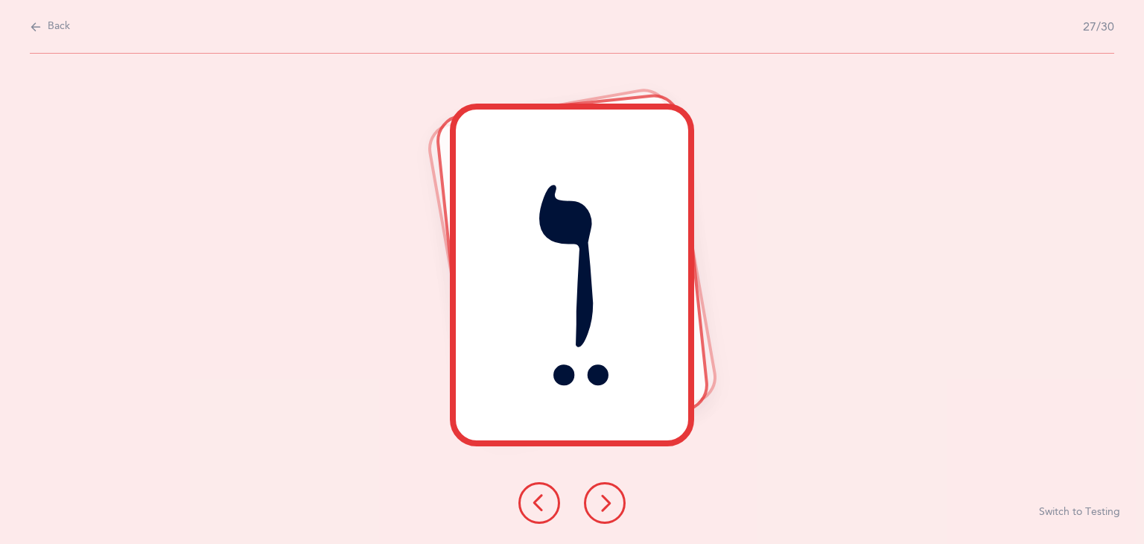
click at [605, 506] on icon at bounding box center [605, 503] width 18 height 18
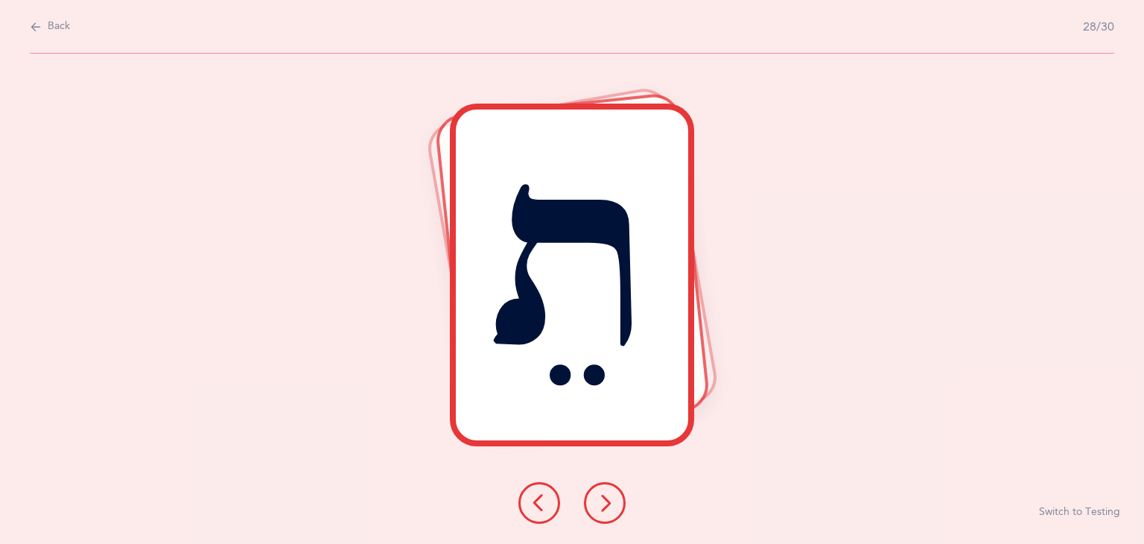
click at [605, 506] on icon at bounding box center [605, 503] width 18 height 18
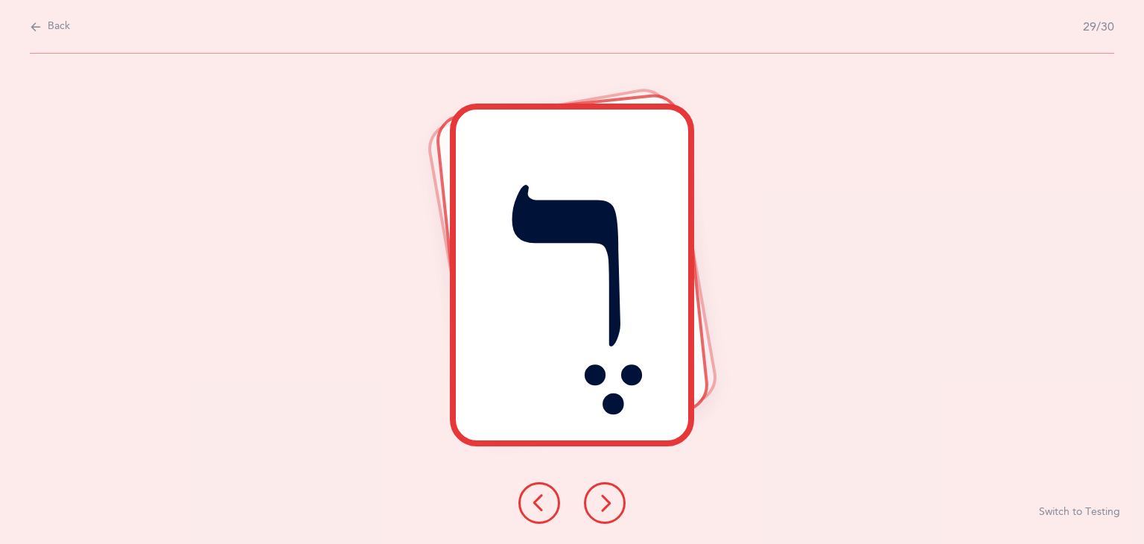
click at [605, 506] on icon at bounding box center [605, 503] width 18 height 18
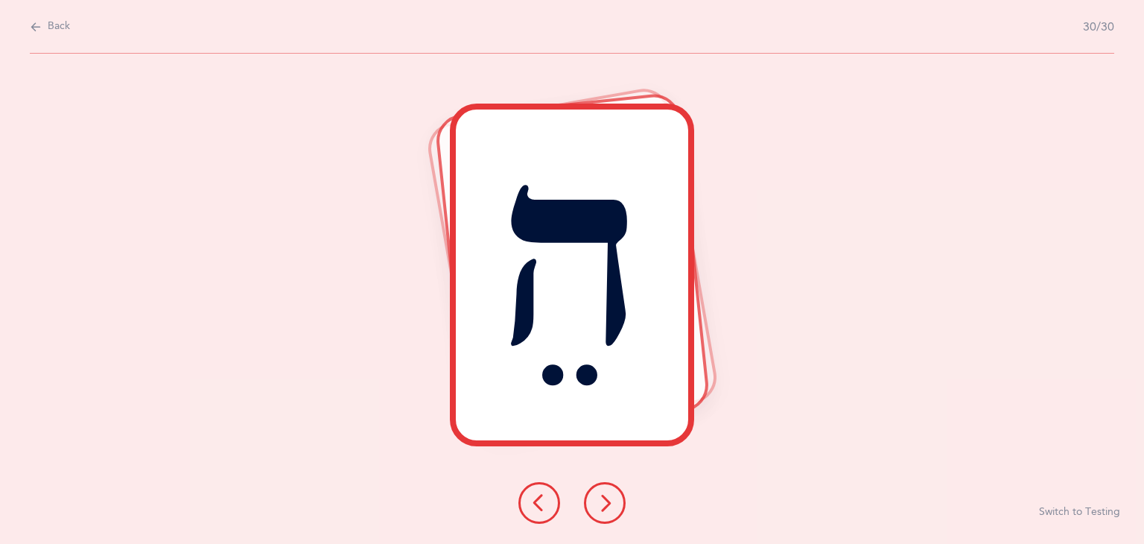
click at [605, 506] on icon at bounding box center [605, 503] width 18 height 18
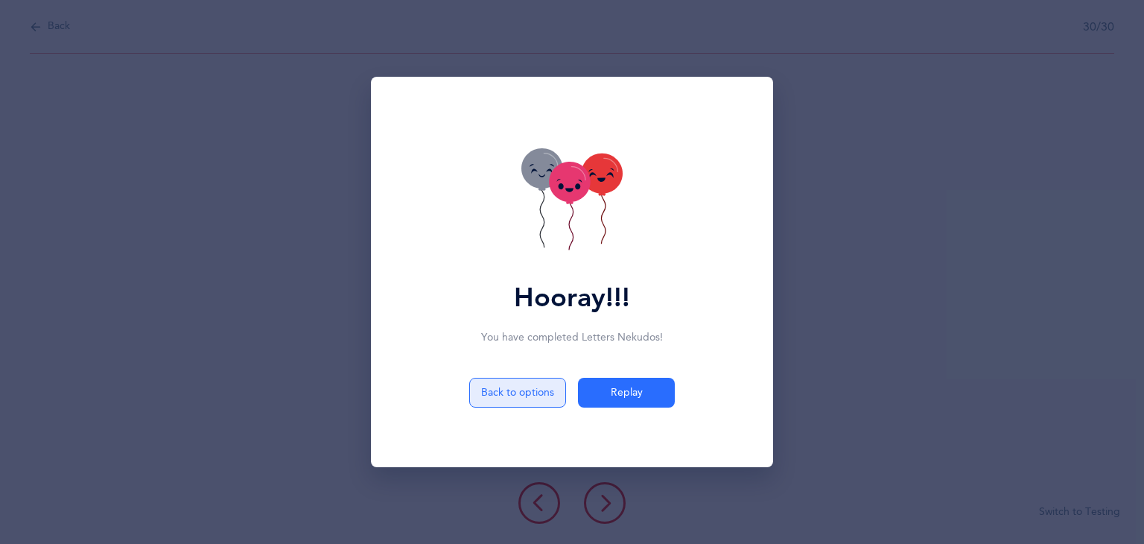
click at [541, 394] on button "Back to options" at bounding box center [517, 393] width 97 height 30
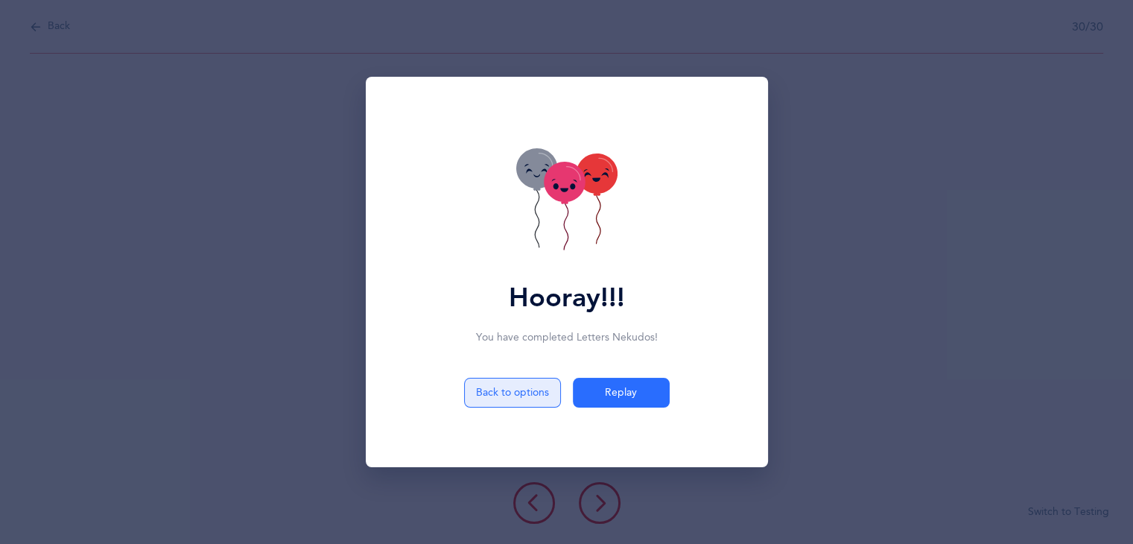
select select "4"
select select "27"
select select "28"
select select "single"
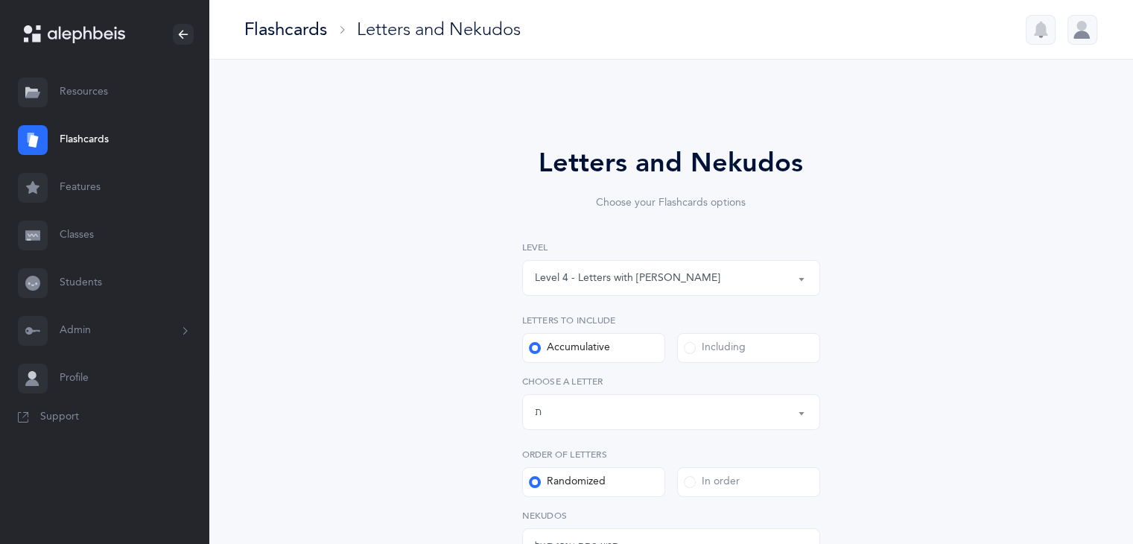
click at [85, 136] on link "Flashcards" at bounding box center [104, 140] width 209 height 48
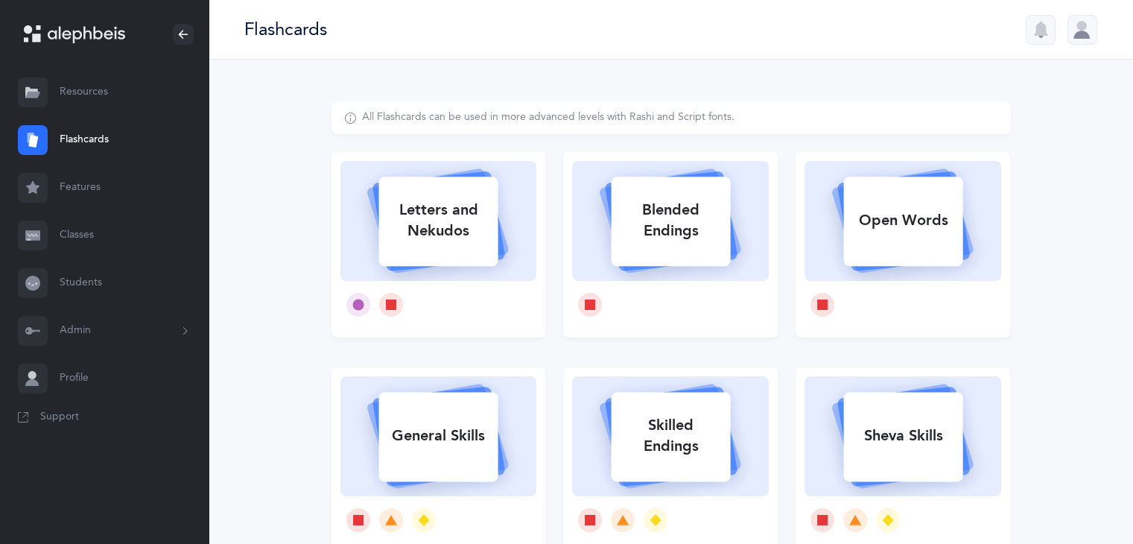
click at [664, 250] on rect at bounding box center [670, 220] width 119 height 89
select select
select select "single"
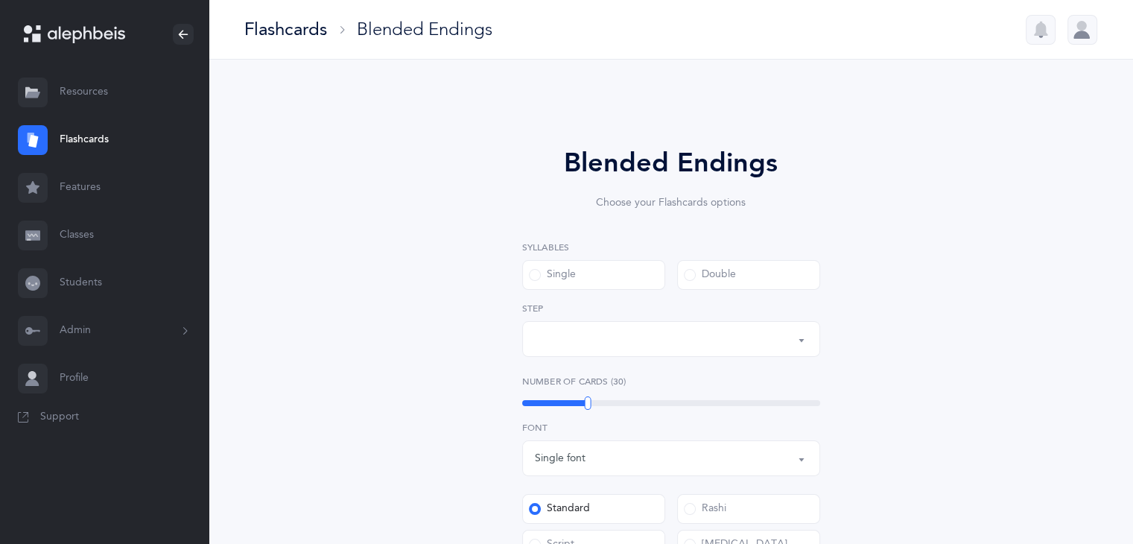
select select "28"
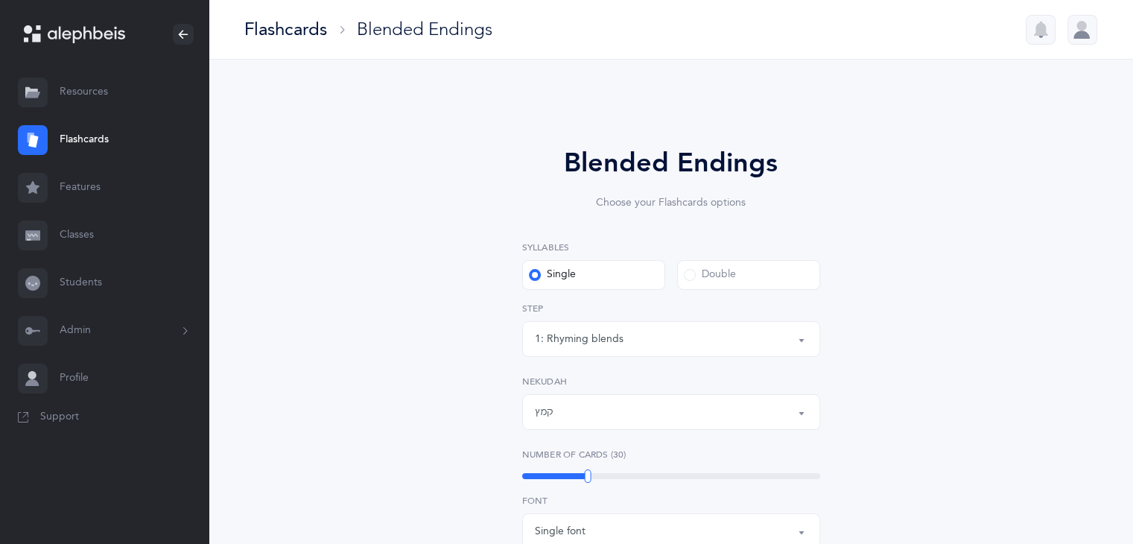
click at [622, 340] on div "1: Rhyming blends" at bounding box center [671, 338] width 273 height 25
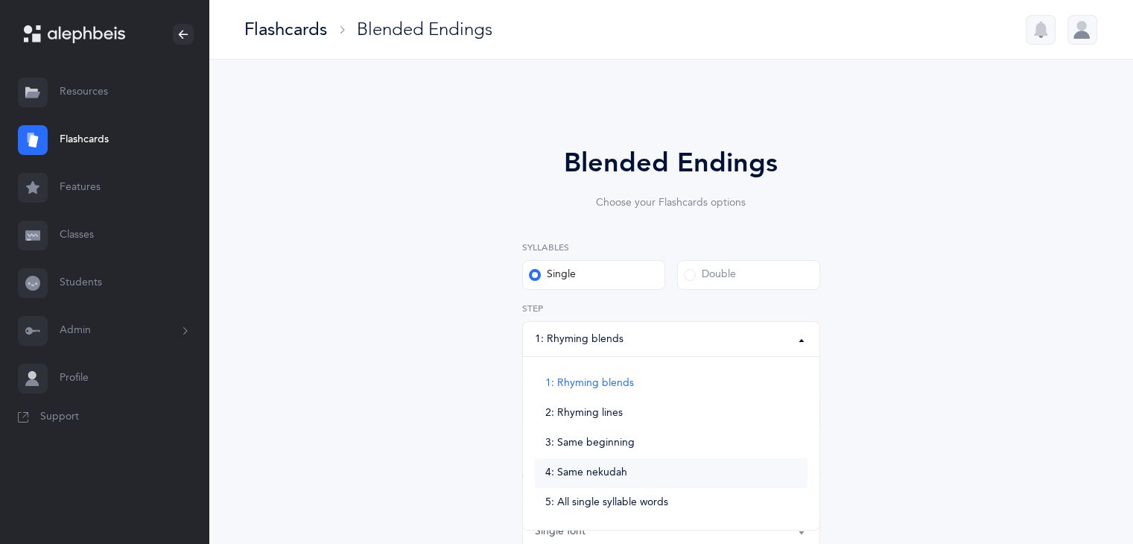
click at [606, 472] on span "4: Same nekudah" at bounding box center [586, 472] width 82 height 13
select select "4"
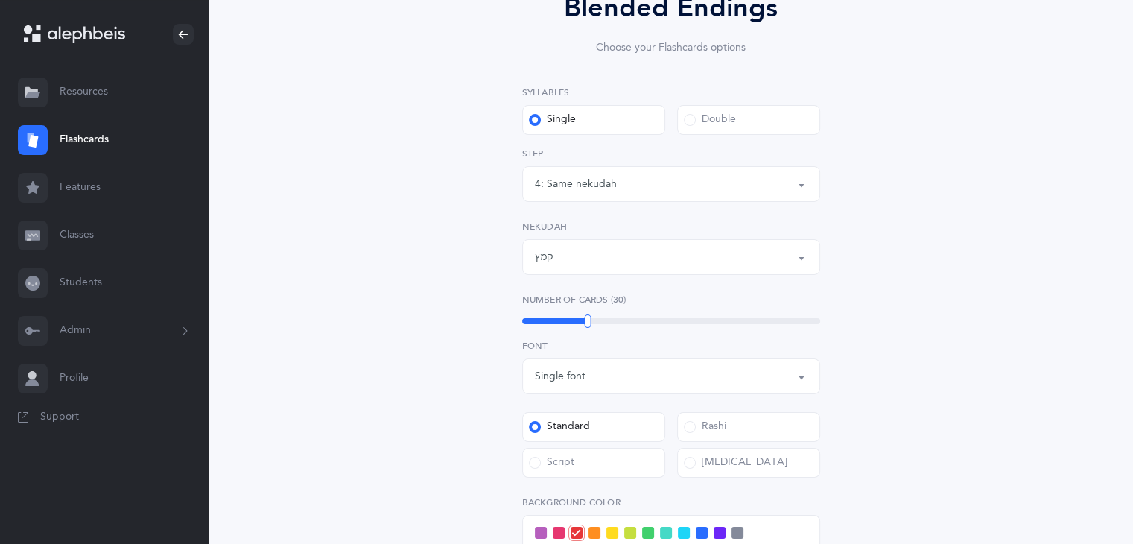
scroll to position [156, 0]
click at [803, 245] on div "קמץ" at bounding box center [671, 255] width 273 height 25
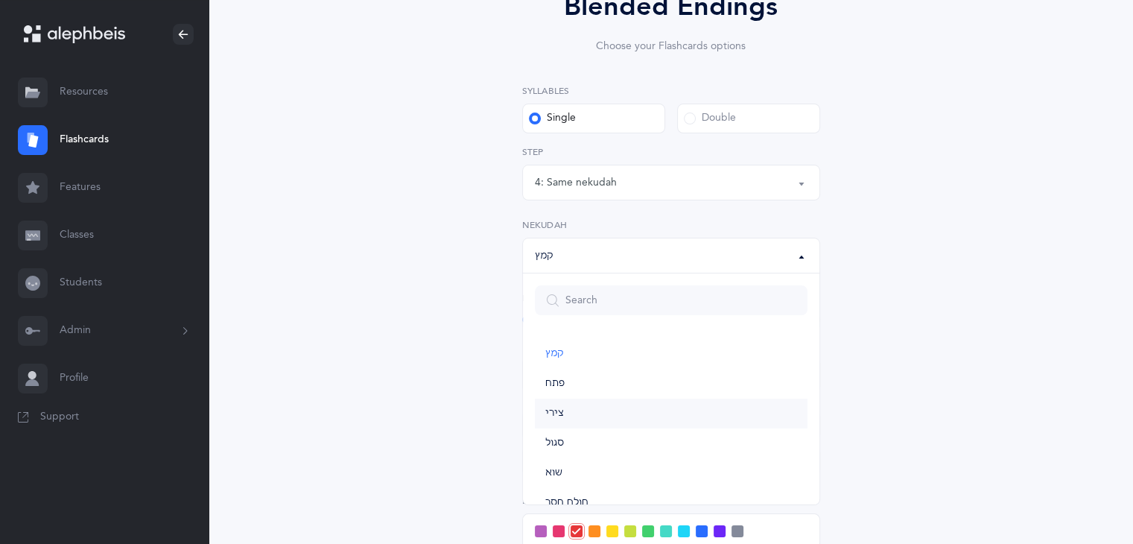
click at [604, 424] on link "צירי" at bounding box center [671, 413] width 273 height 30
select select "30"
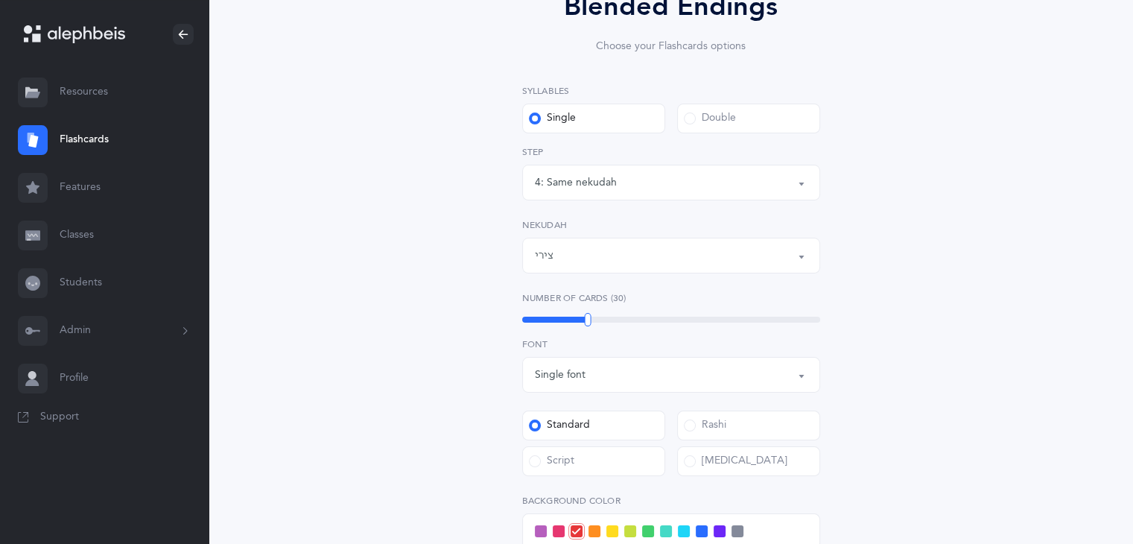
drag, startPoint x: 1130, startPoint y: 290, endPoint x: 1123, endPoint y: 341, distance: 51.1
click at [1123, 341] on div "Blended Endings Choose your Flashcards options Syllables Single Double 1: Rhymi…" at bounding box center [671, 385] width 924 height 964
click at [999, 343] on div "Blended Endings Choose your Flashcards options Syllables Single Double 1: Rhymi…" at bounding box center [670, 376] width 679 height 863
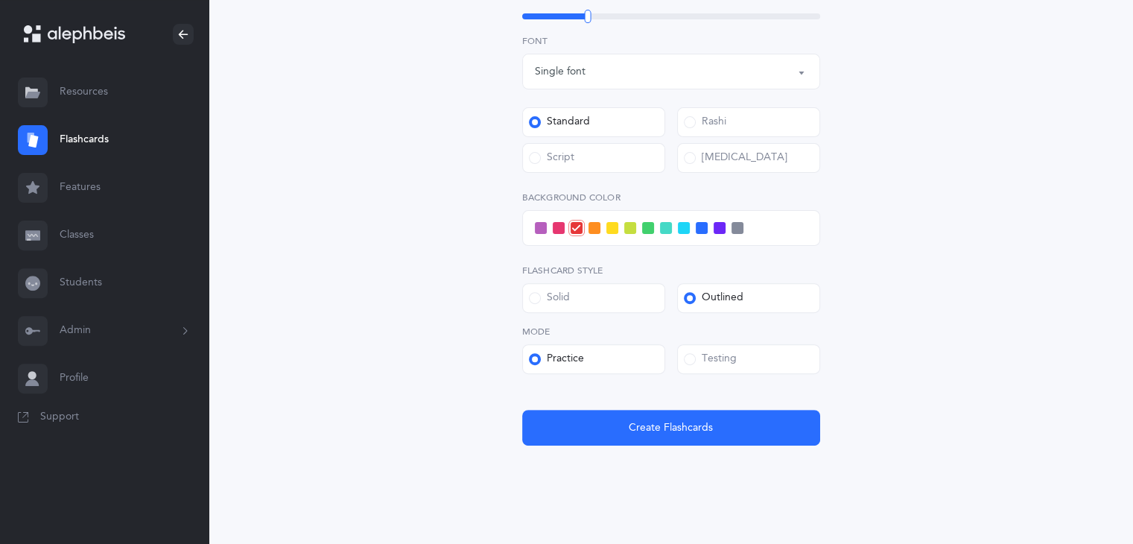
scroll to position [480, 0]
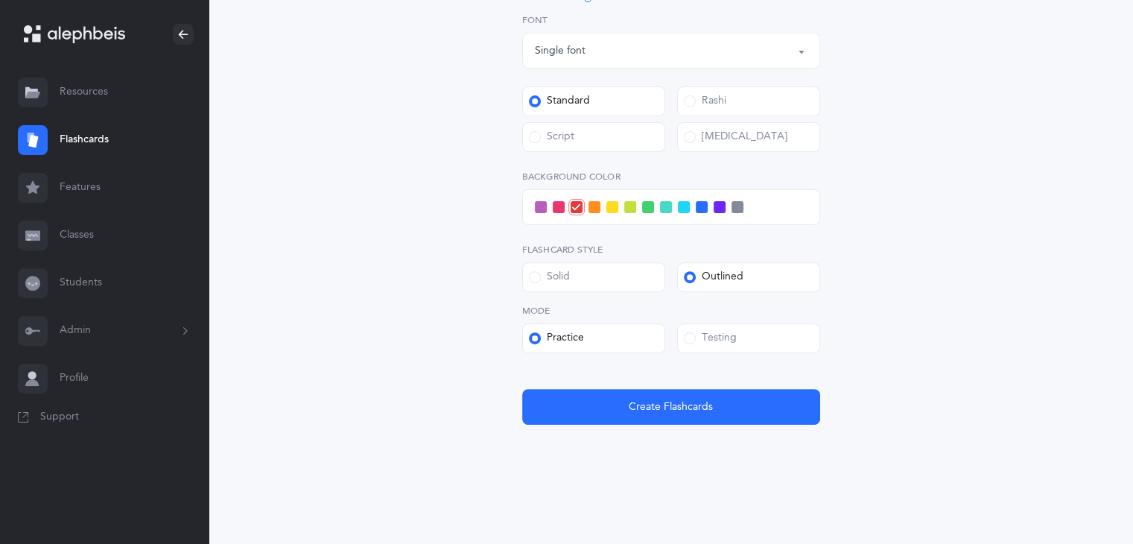
click at [614, 204] on span at bounding box center [612, 207] width 12 height 12
click at [0, 0] on input "checkbox" at bounding box center [0, 0] width 0 height 0
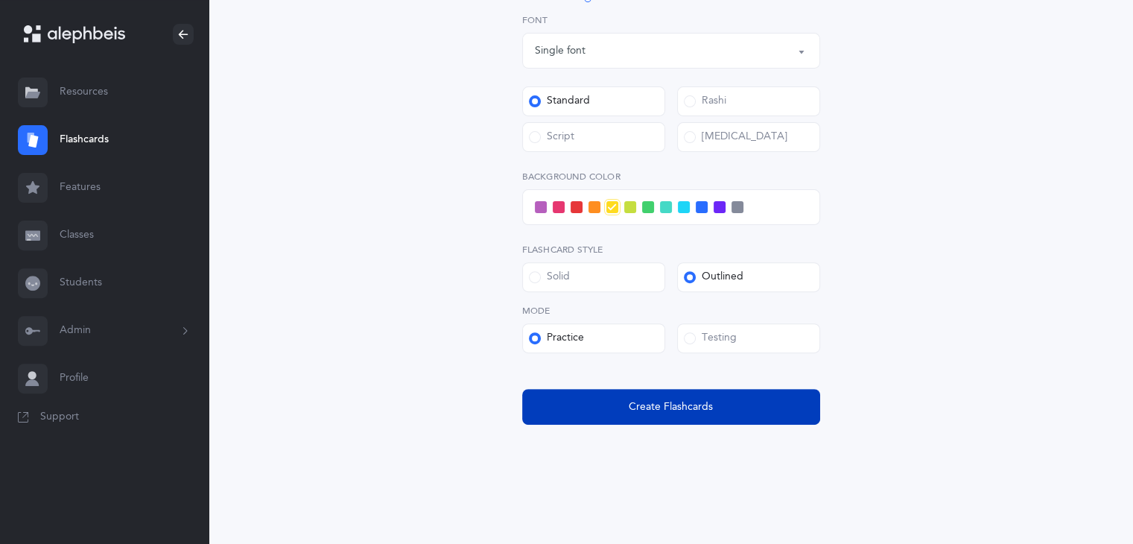
click at [619, 415] on button "Create Flashcards" at bounding box center [671, 407] width 298 height 36
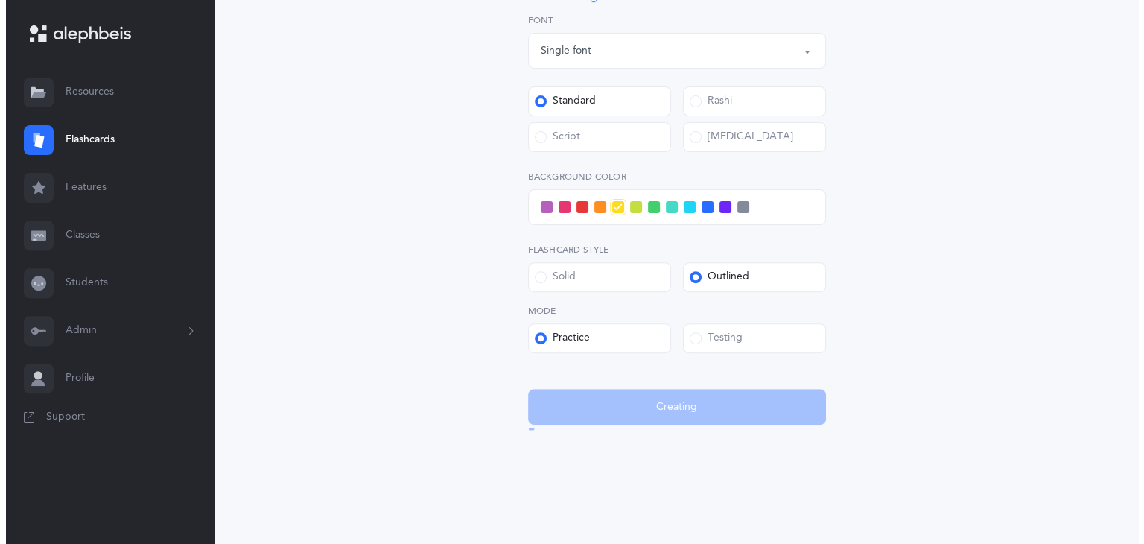
scroll to position [0, 0]
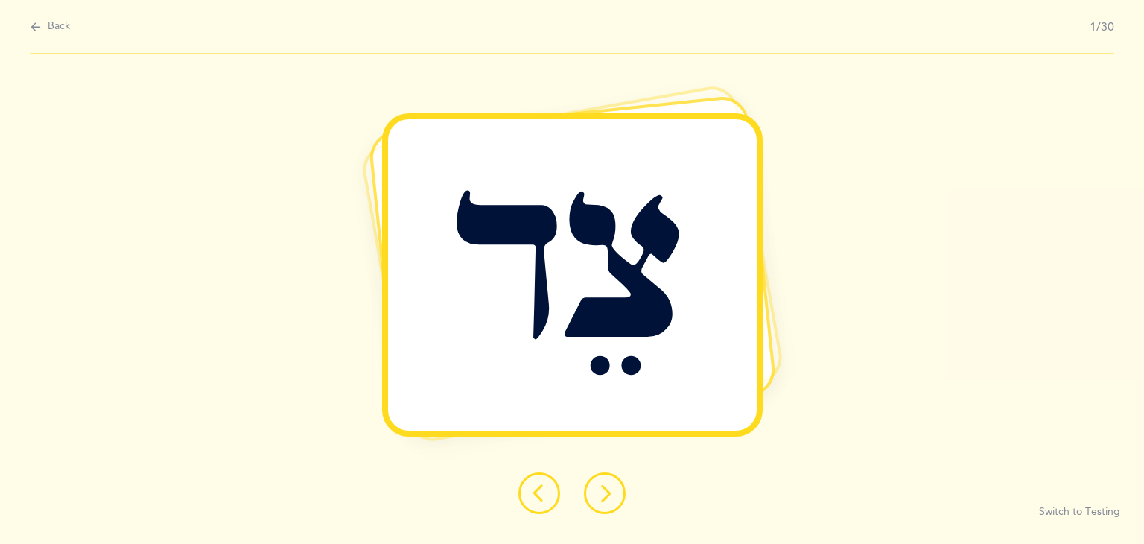
click at [597, 493] on icon at bounding box center [605, 493] width 18 height 18
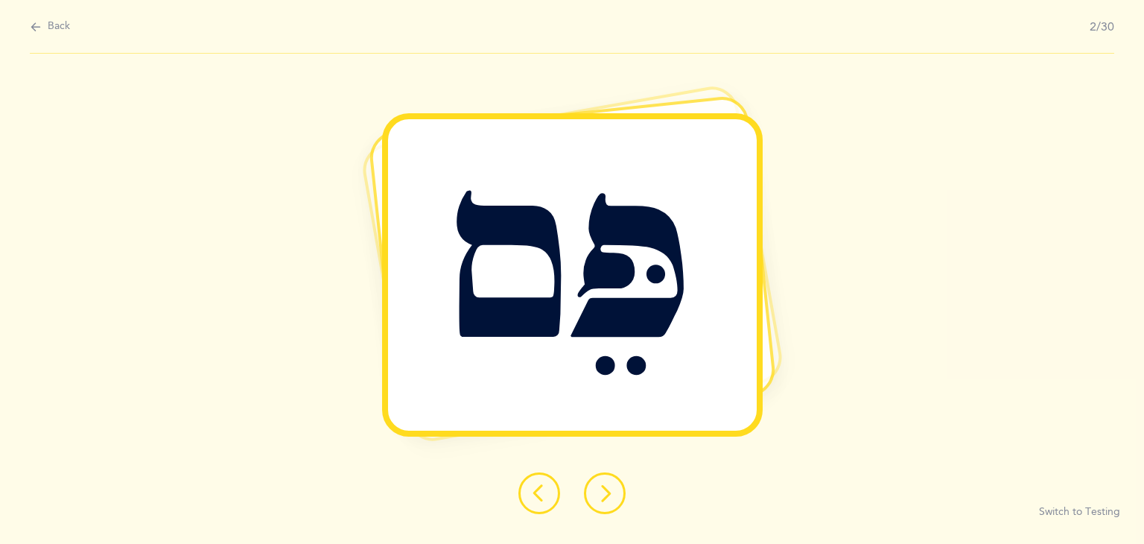
click at [593, 492] on button at bounding box center [605, 493] width 42 height 42
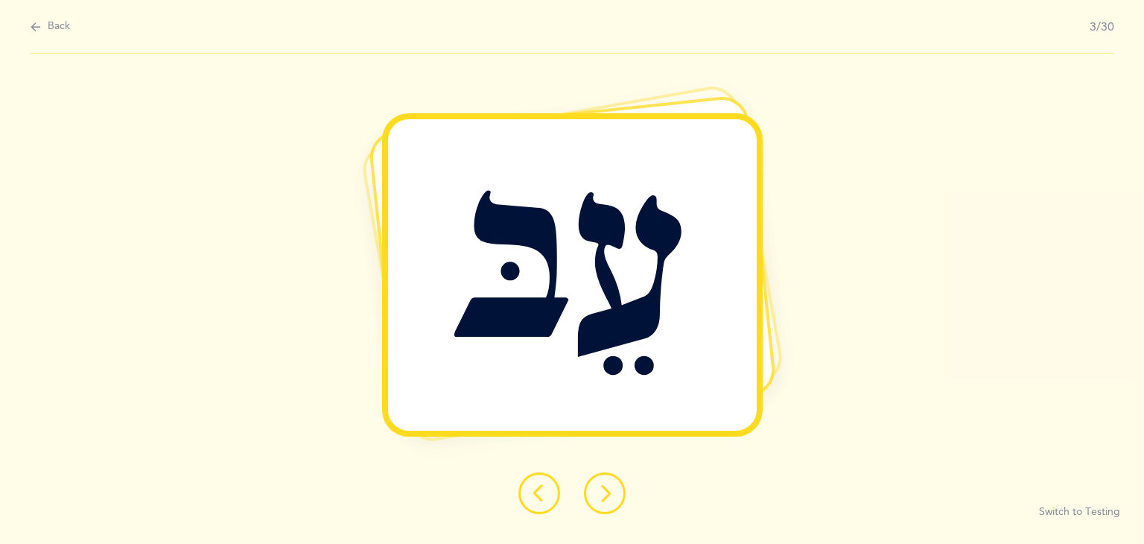
click at [607, 486] on icon at bounding box center [605, 493] width 18 height 18
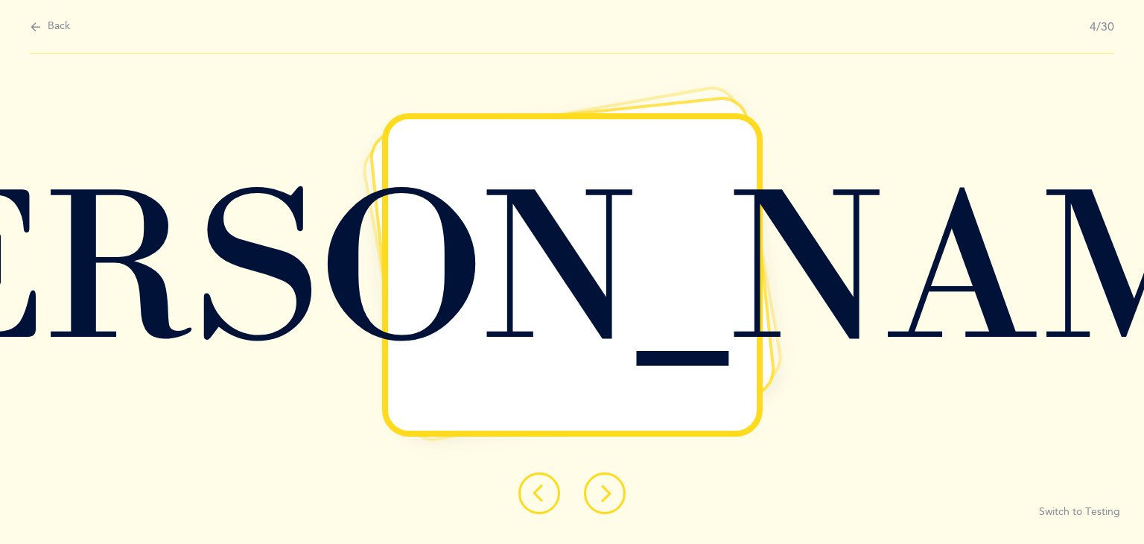
click at [602, 494] on icon at bounding box center [605, 493] width 18 height 18
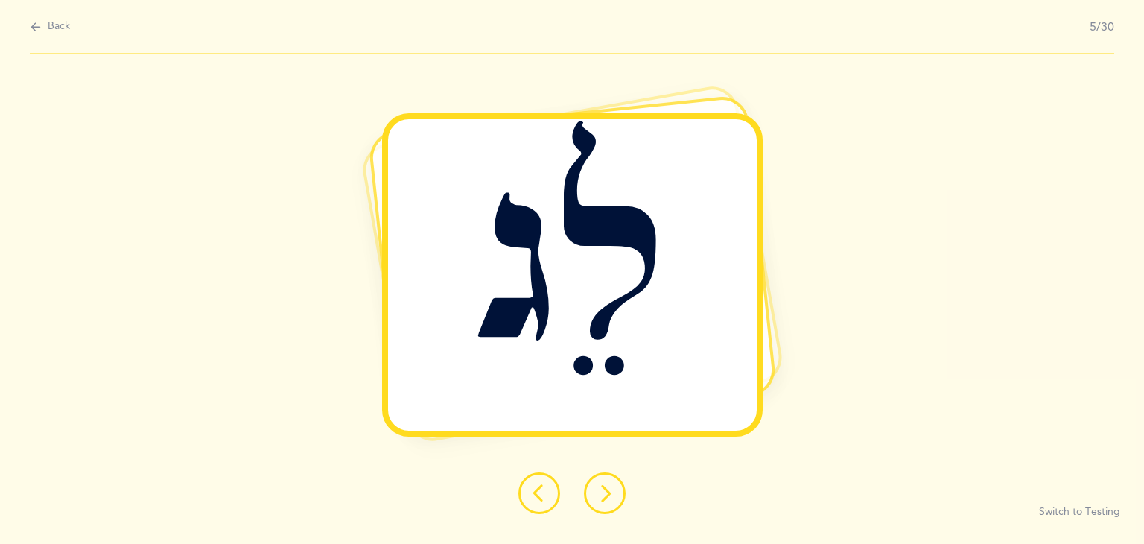
click at [588, 495] on button at bounding box center [605, 493] width 42 height 42
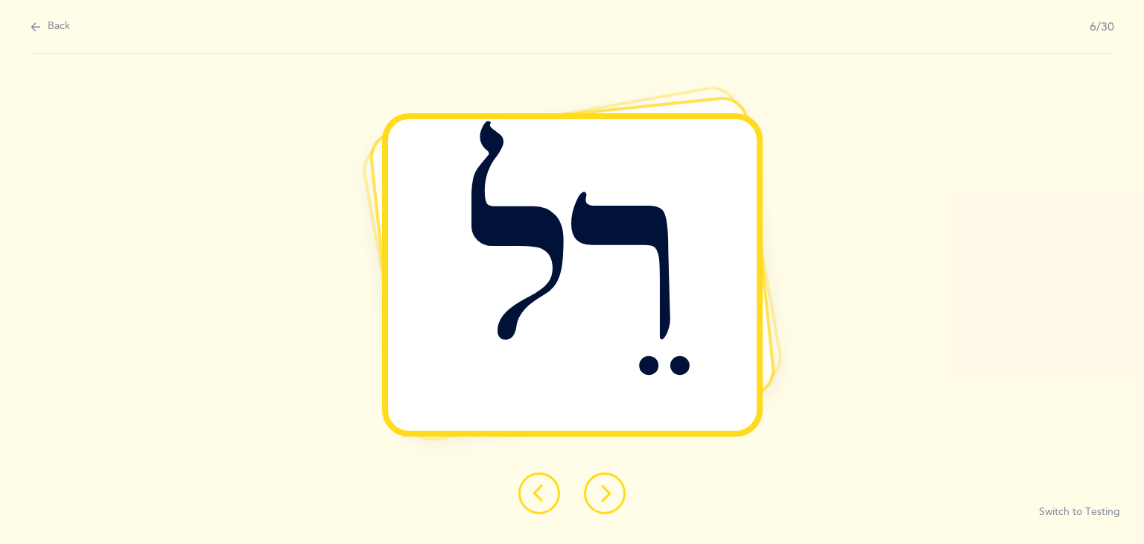
click at [596, 490] on icon at bounding box center [605, 493] width 18 height 18
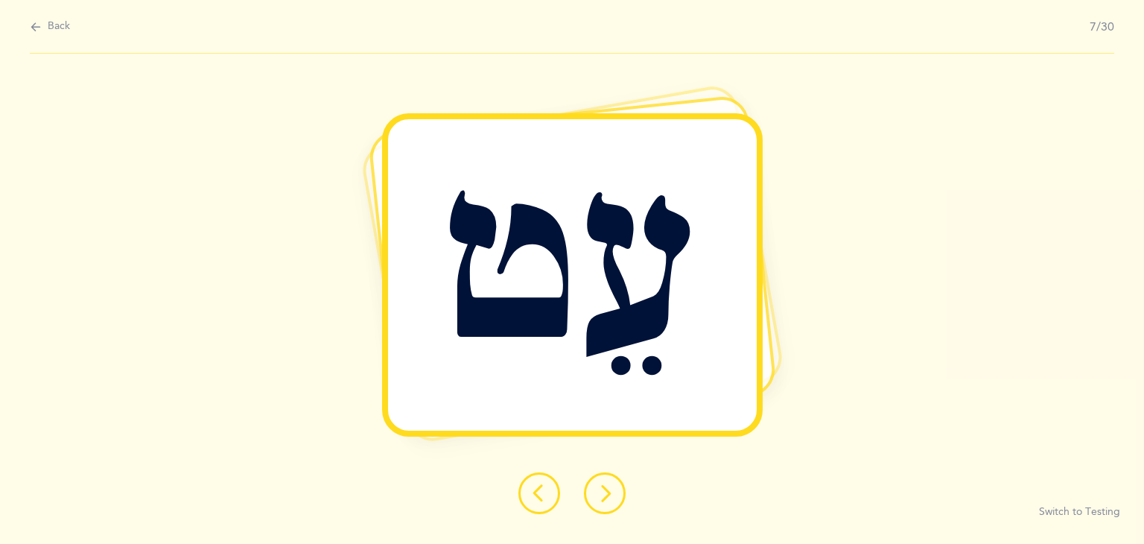
click at [591, 480] on button at bounding box center [605, 493] width 42 height 42
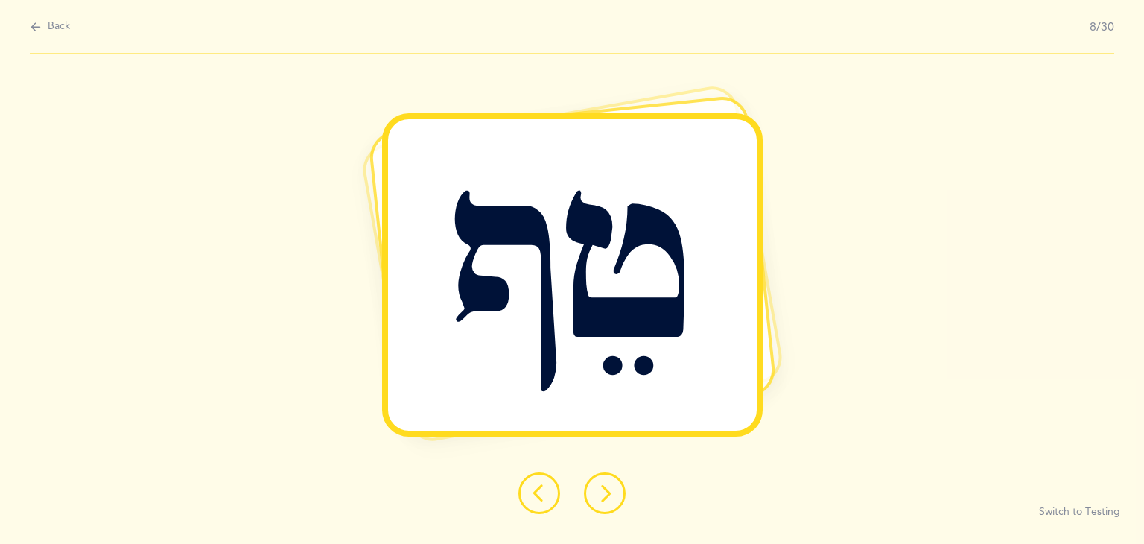
click at [594, 503] on button at bounding box center [605, 493] width 42 height 42
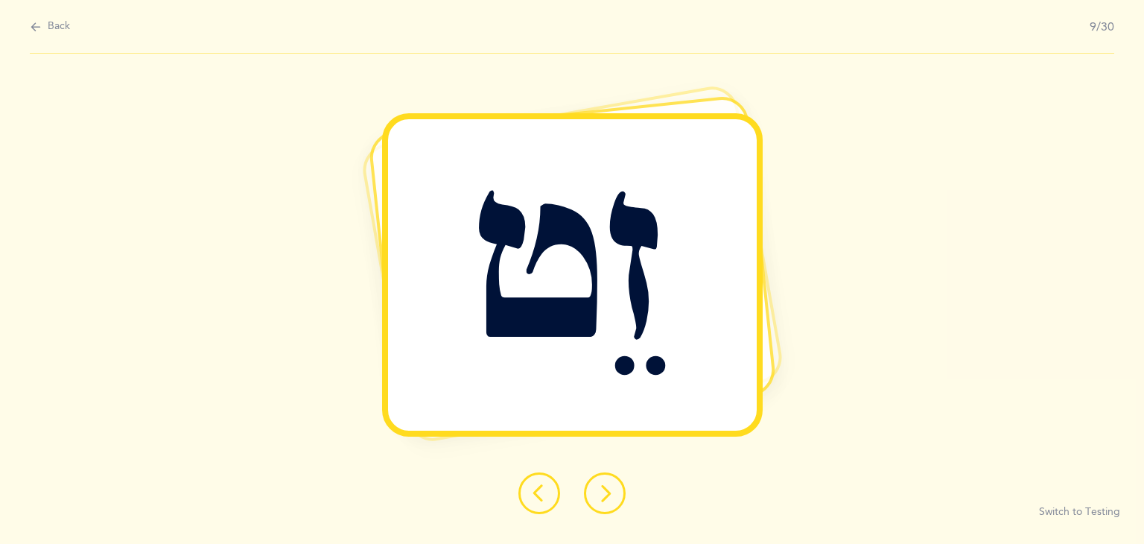
click at [597, 488] on icon at bounding box center [605, 493] width 18 height 18
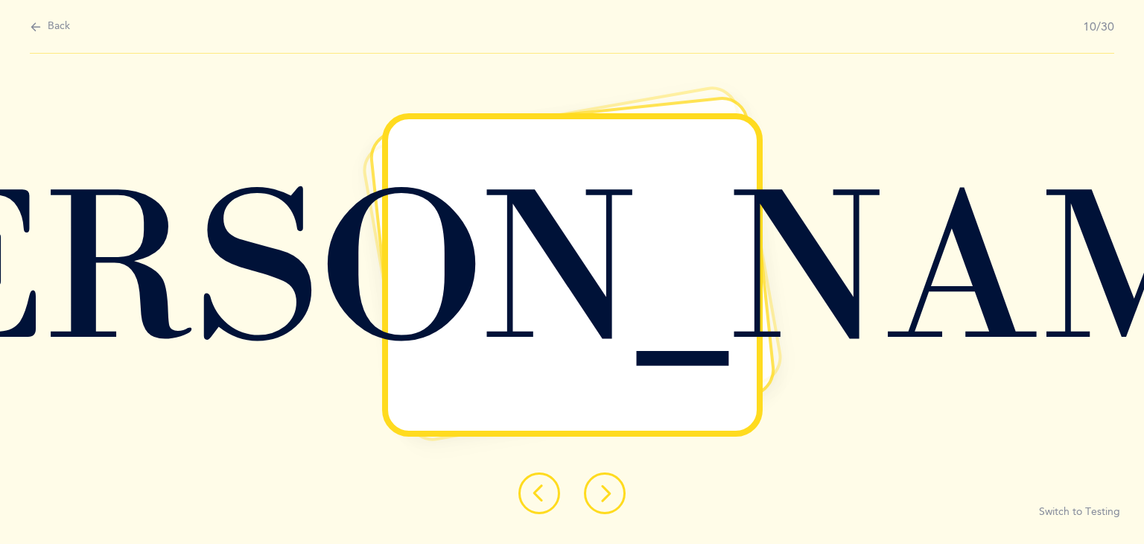
click at [611, 498] on icon at bounding box center [605, 493] width 18 height 18
click at [593, 484] on button at bounding box center [605, 493] width 42 height 42
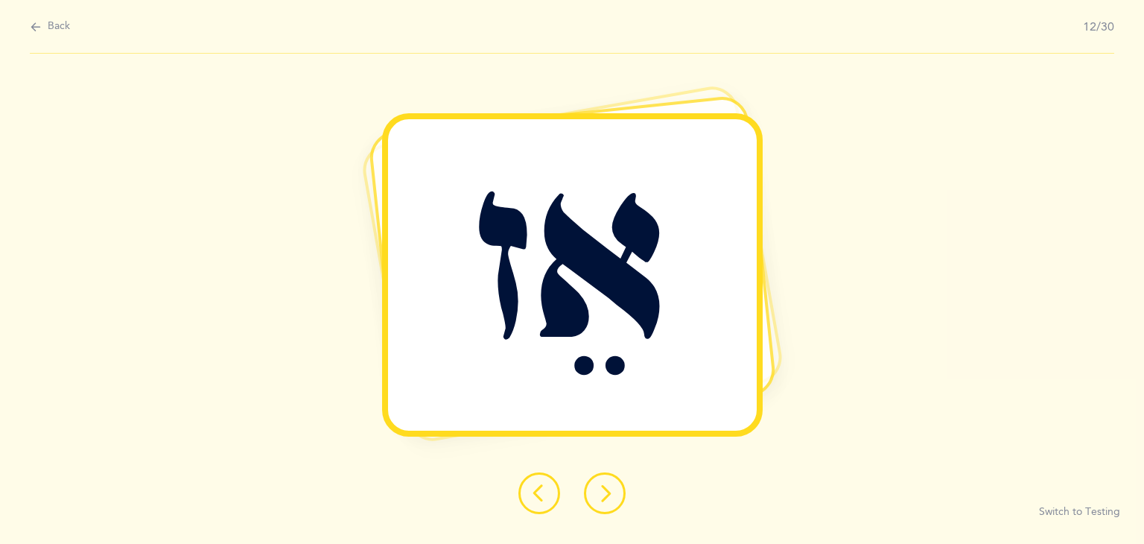
click at [604, 502] on button at bounding box center [605, 493] width 42 height 42
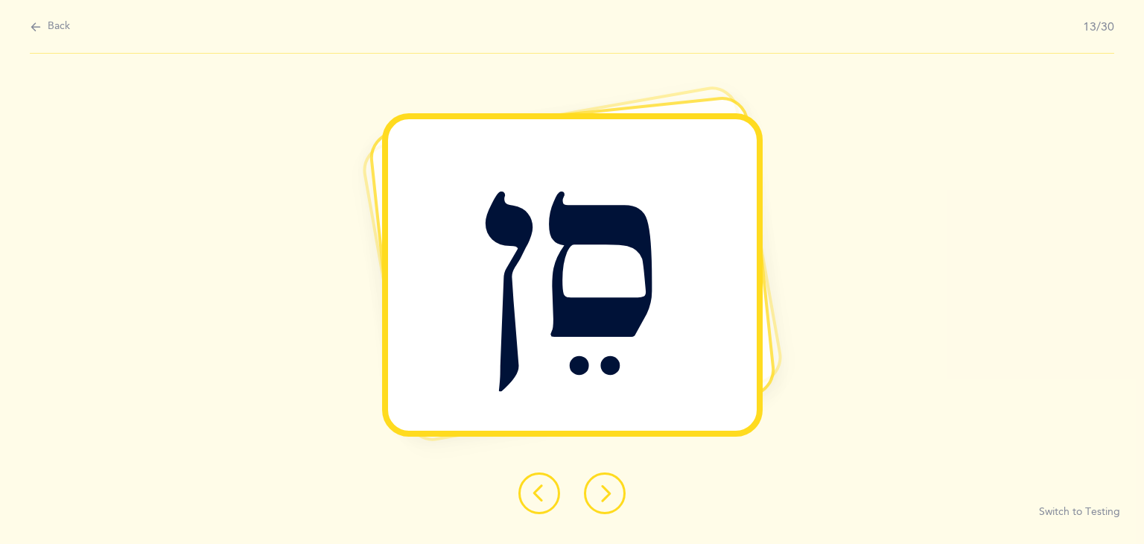
click at [599, 495] on icon at bounding box center [605, 493] width 18 height 18
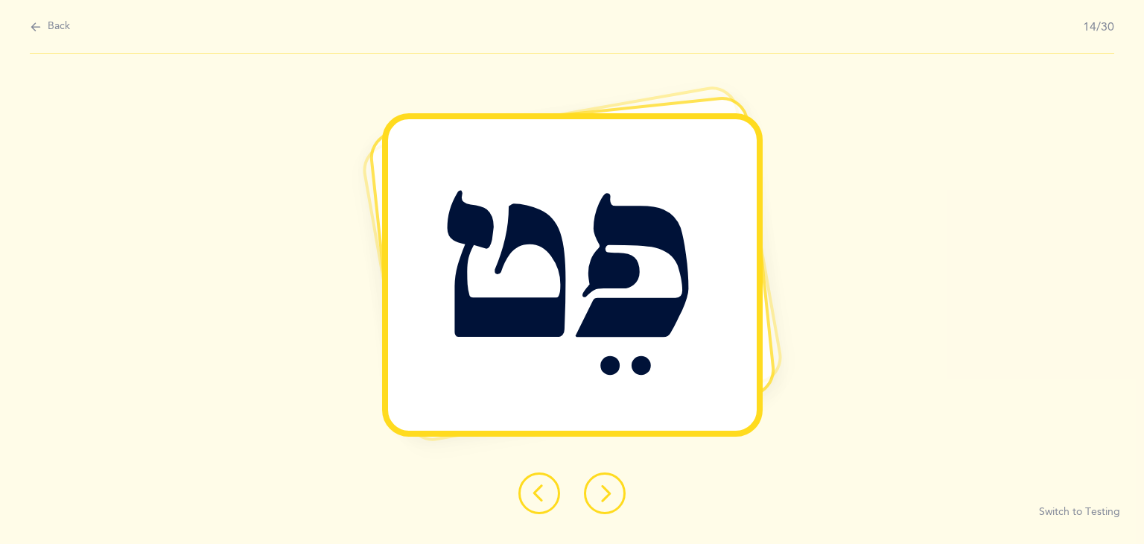
click at [602, 488] on icon at bounding box center [605, 493] width 18 height 18
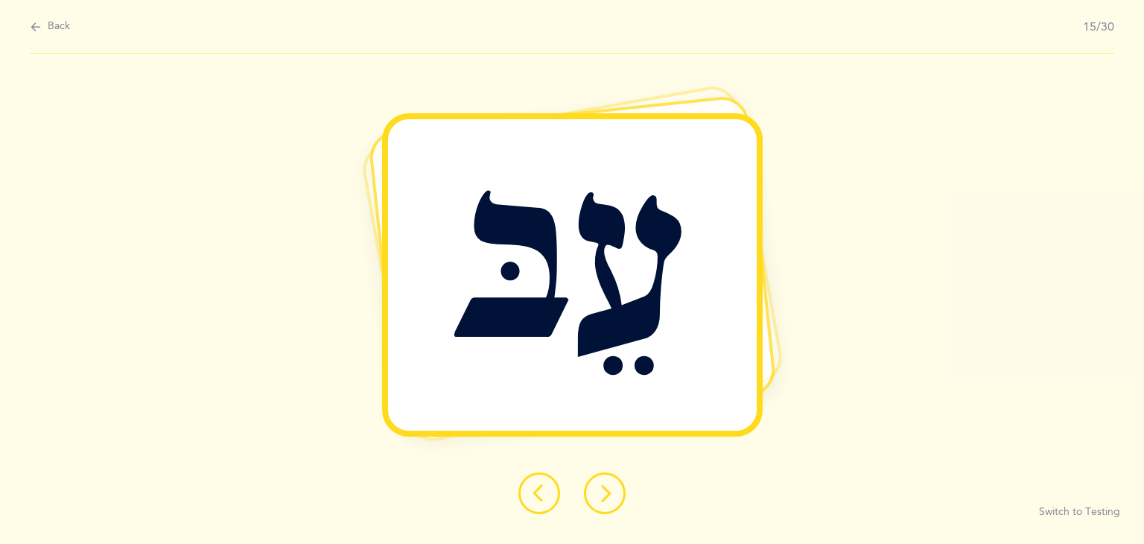
click at [599, 486] on icon at bounding box center [605, 493] width 18 height 18
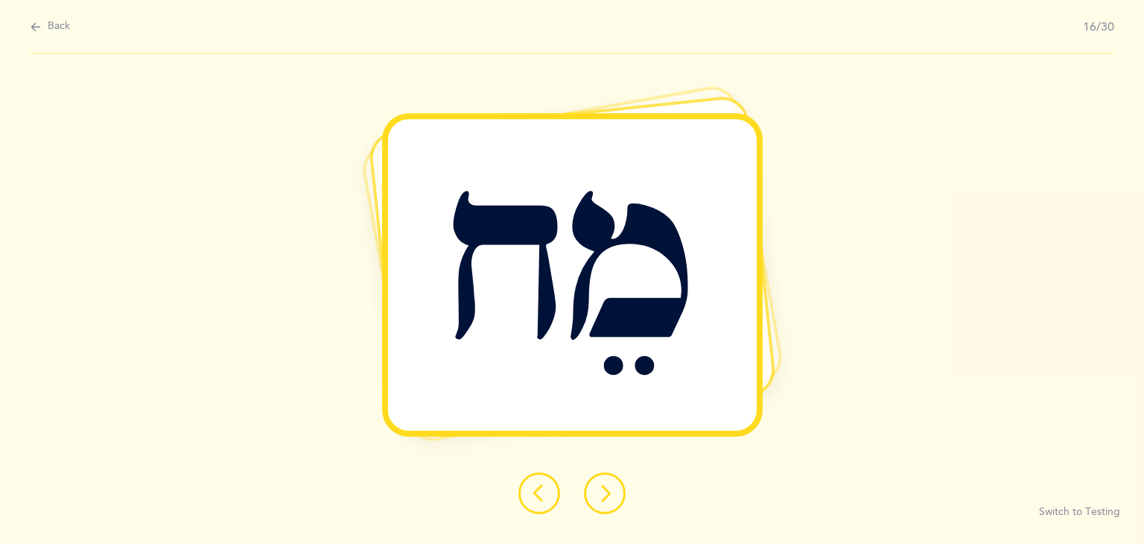
click at [602, 500] on icon at bounding box center [605, 493] width 18 height 18
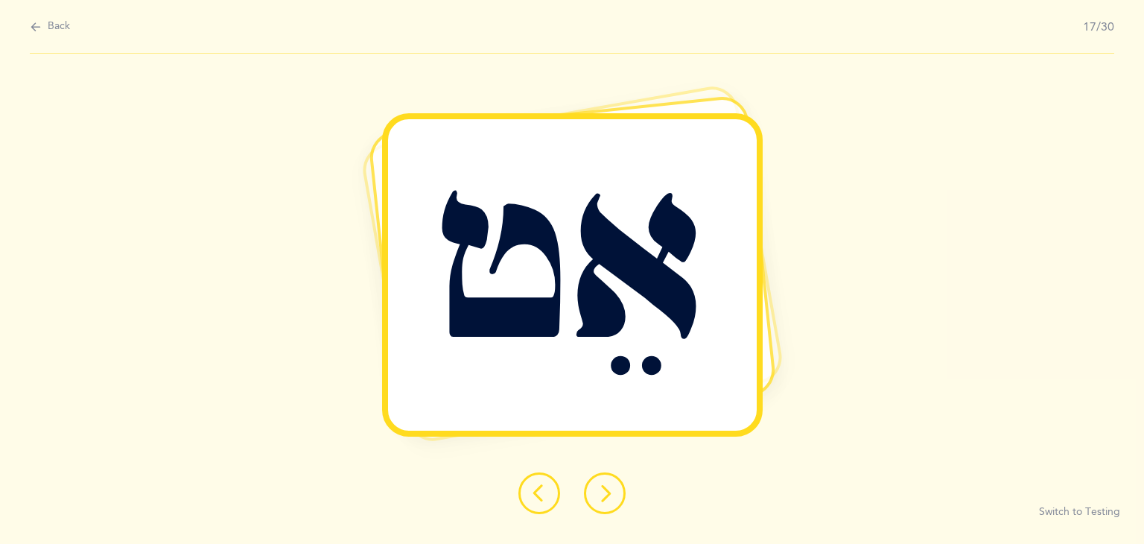
click at [602, 487] on icon at bounding box center [605, 493] width 18 height 18
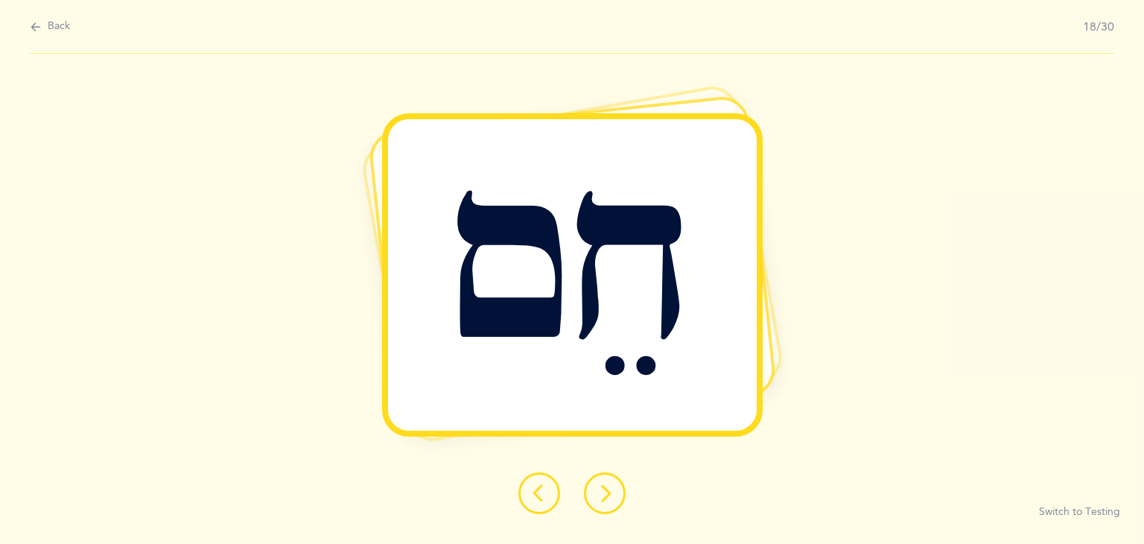
click at [600, 496] on icon at bounding box center [605, 493] width 18 height 18
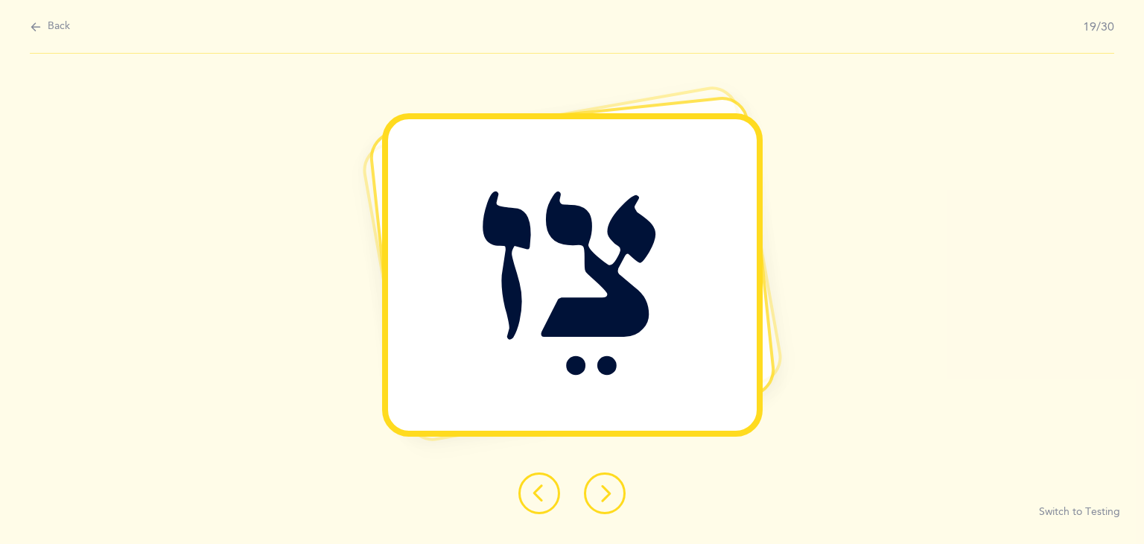
click at [606, 494] on icon at bounding box center [605, 493] width 18 height 18
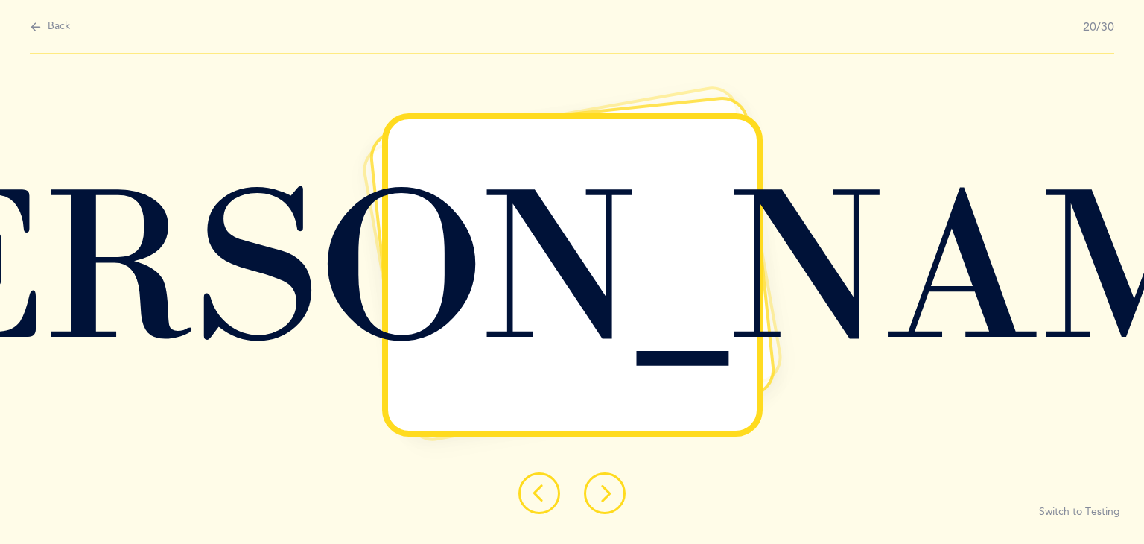
click at [608, 496] on icon at bounding box center [605, 493] width 18 height 18
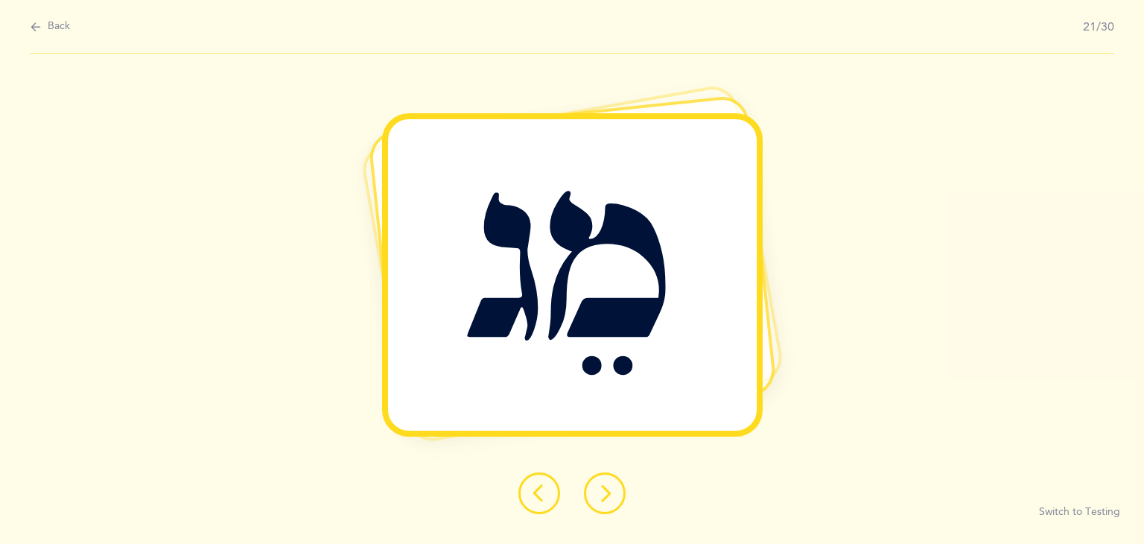
click at [616, 490] on button at bounding box center [605, 493] width 42 height 42
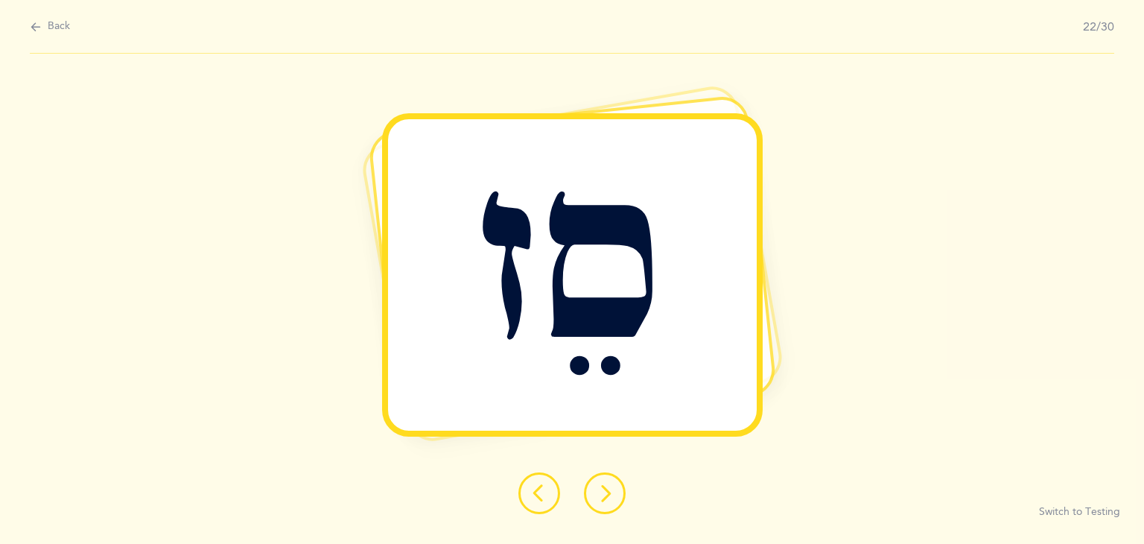
click at [613, 494] on icon at bounding box center [605, 493] width 18 height 18
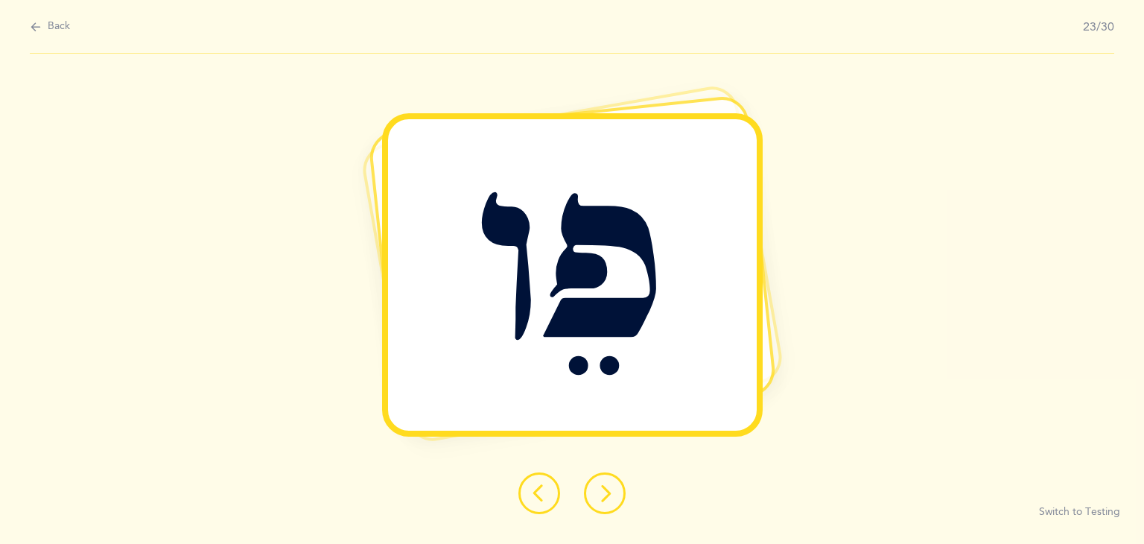
click at [596, 484] on icon at bounding box center [605, 493] width 18 height 18
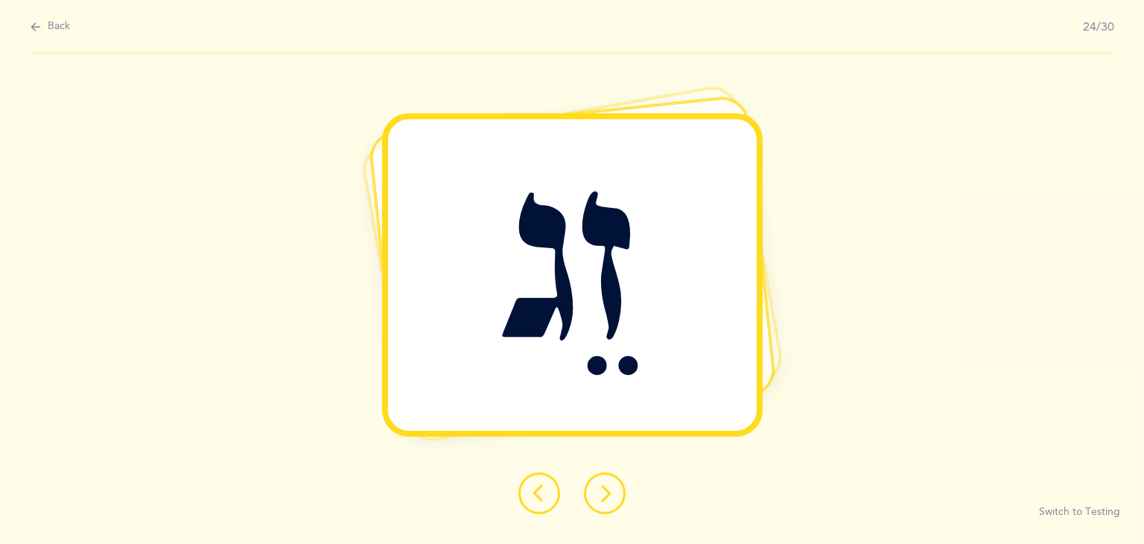
click at [602, 485] on icon at bounding box center [605, 493] width 18 height 18
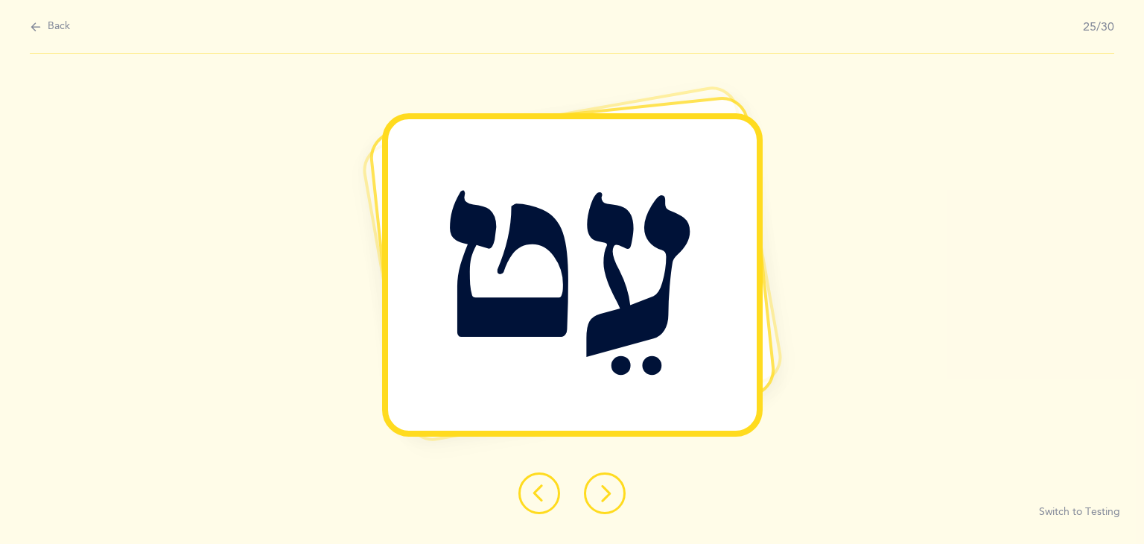
click at [611, 485] on icon at bounding box center [605, 493] width 18 height 18
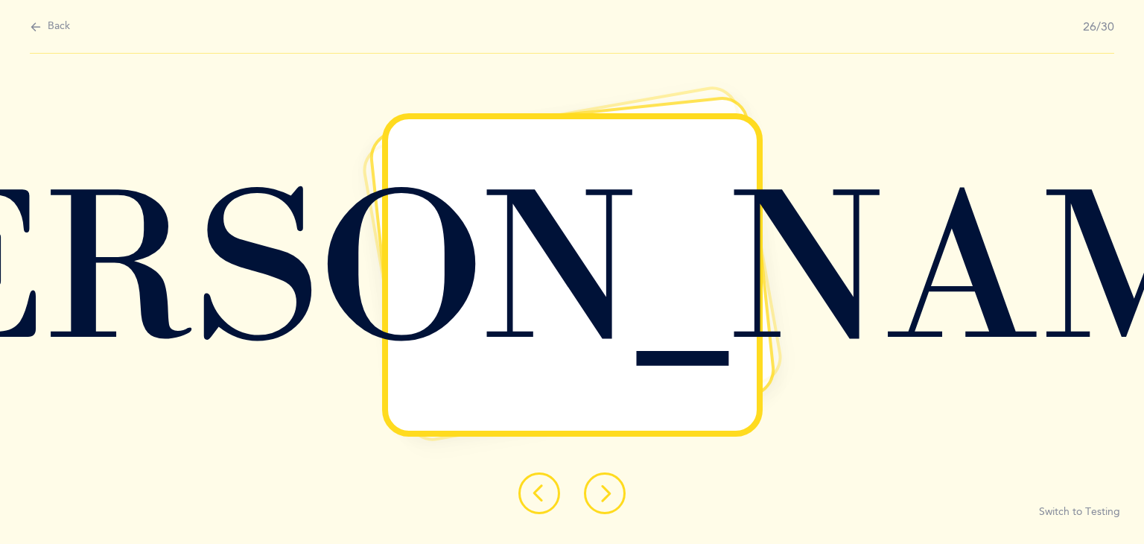
click at [616, 489] on button at bounding box center [605, 493] width 42 height 42
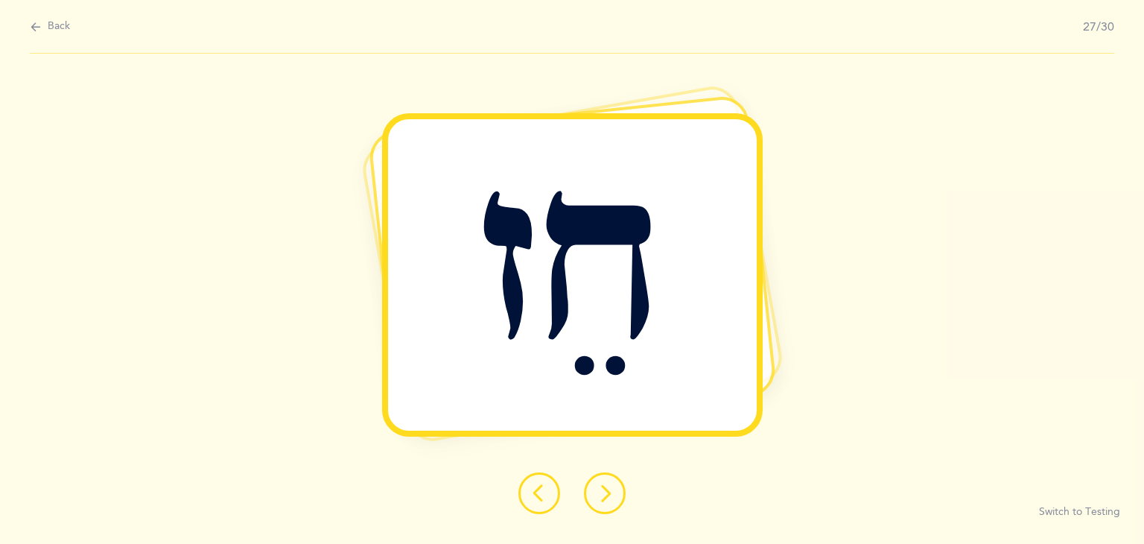
click at [605, 480] on button at bounding box center [605, 493] width 42 height 42
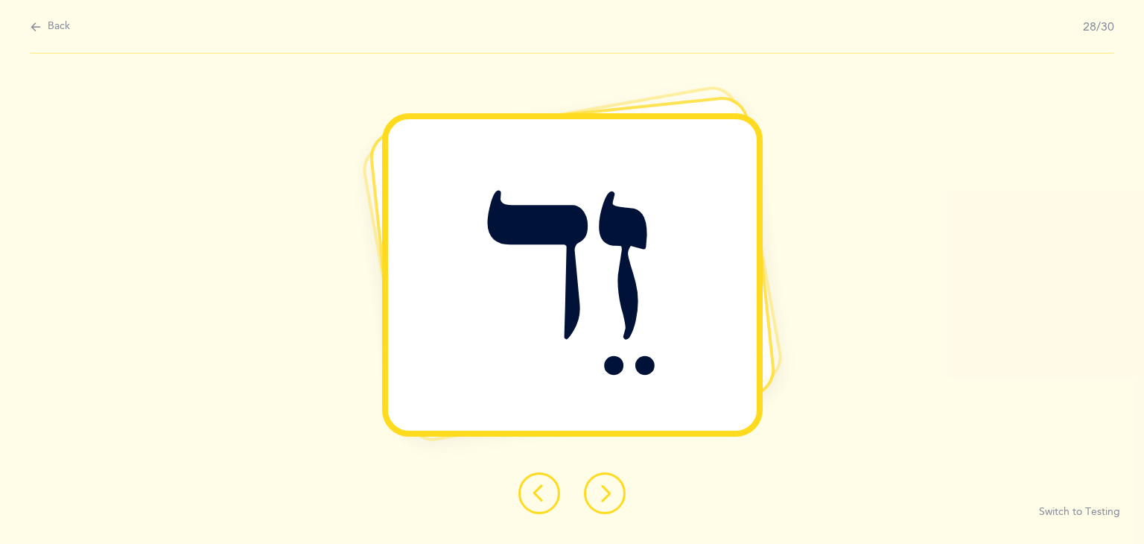
click at [605, 480] on button at bounding box center [605, 493] width 42 height 42
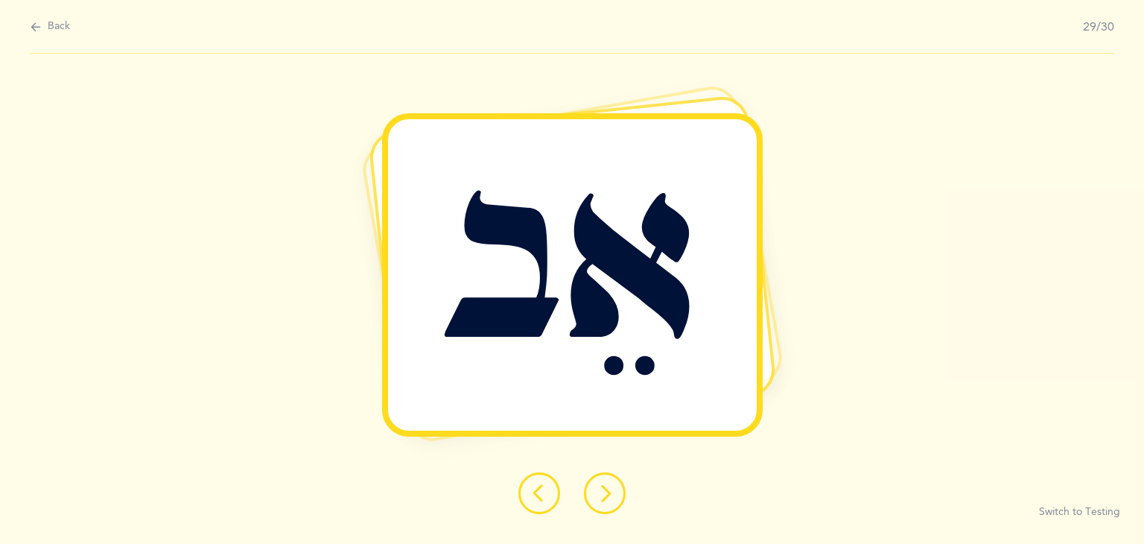
click at [605, 480] on button at bounding box center [605, 493] width 42 height 42
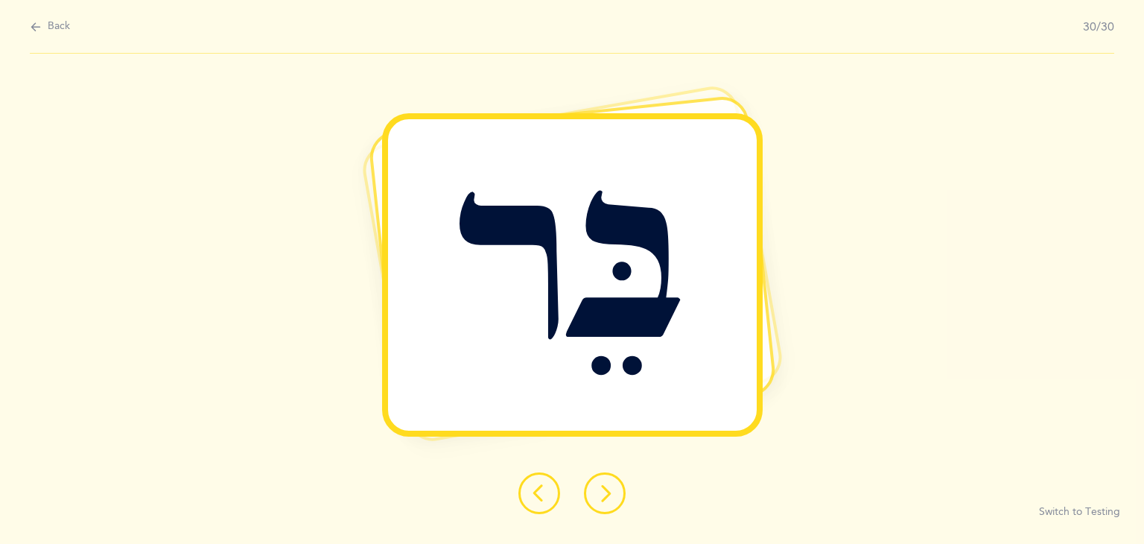
click at [601, 493] on icon at bounding box center [605, 493] width 18 height 18
